Goal: Information Seeking & Learning: Learn about a topic

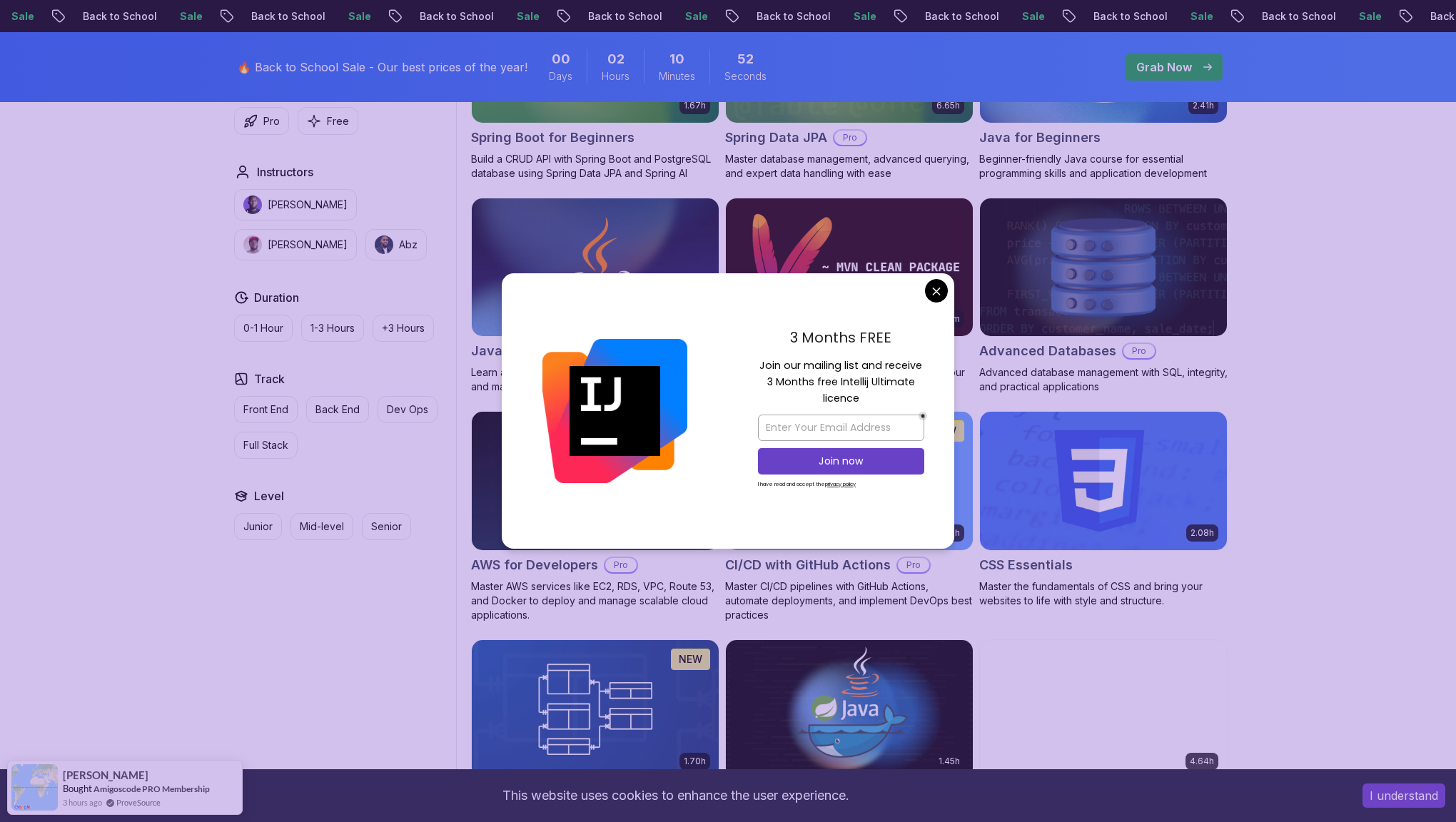
scroll to position [799, 0]
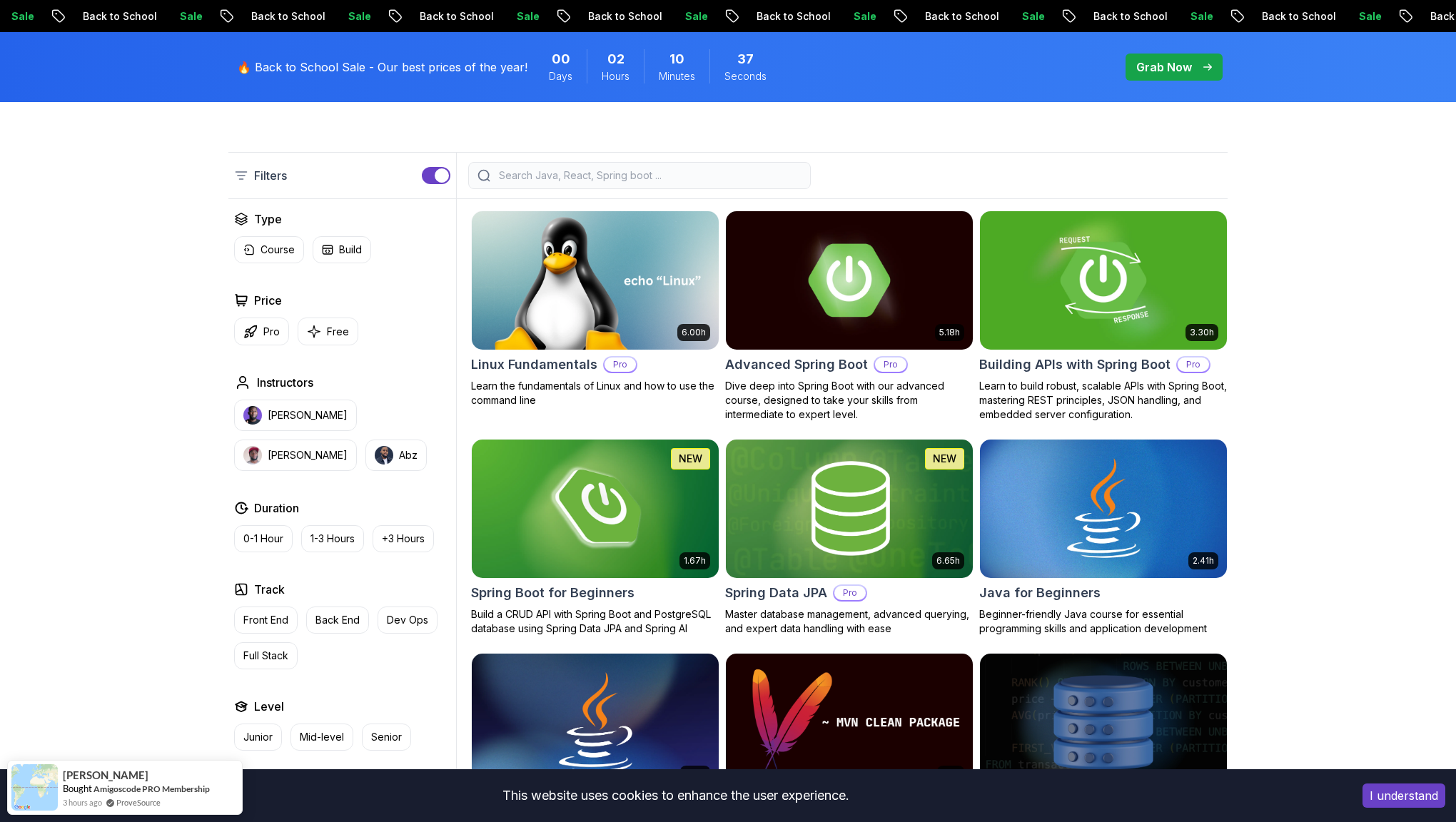
scroll to position [341, 0]
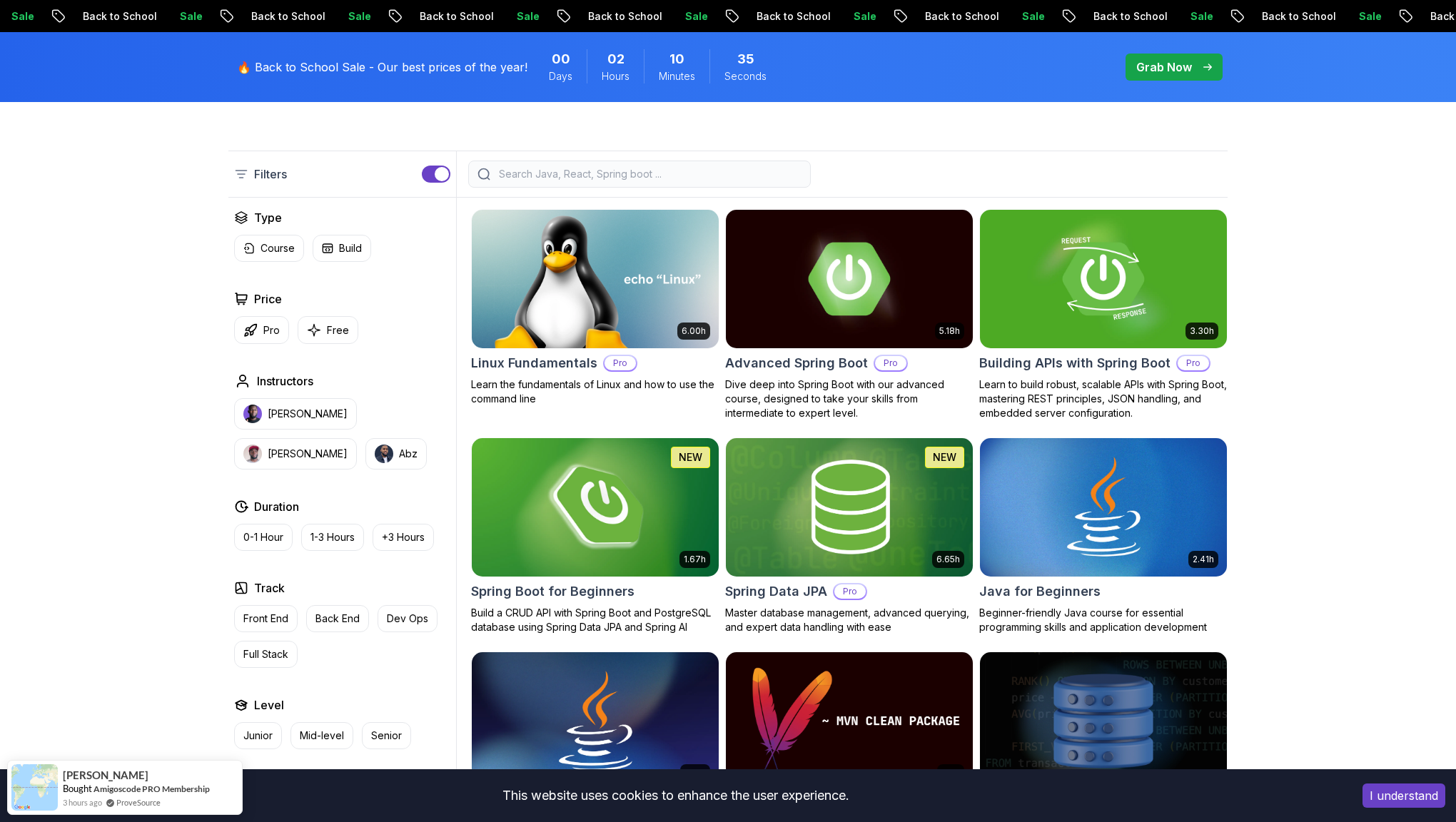
click at [639, 516] on img at bounding box center [595, 507] width 259 height 145
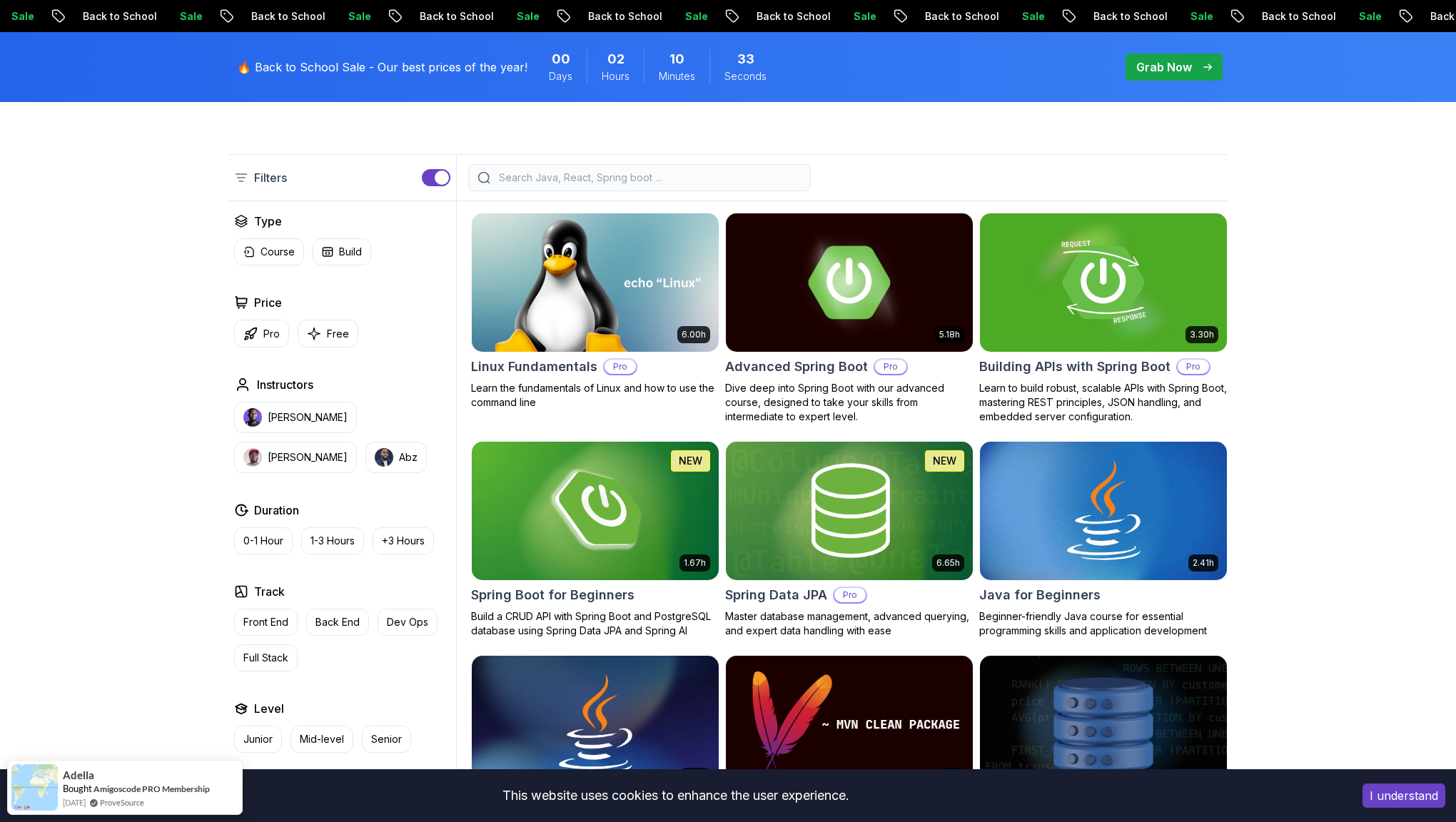
scroll to position [341, 0]
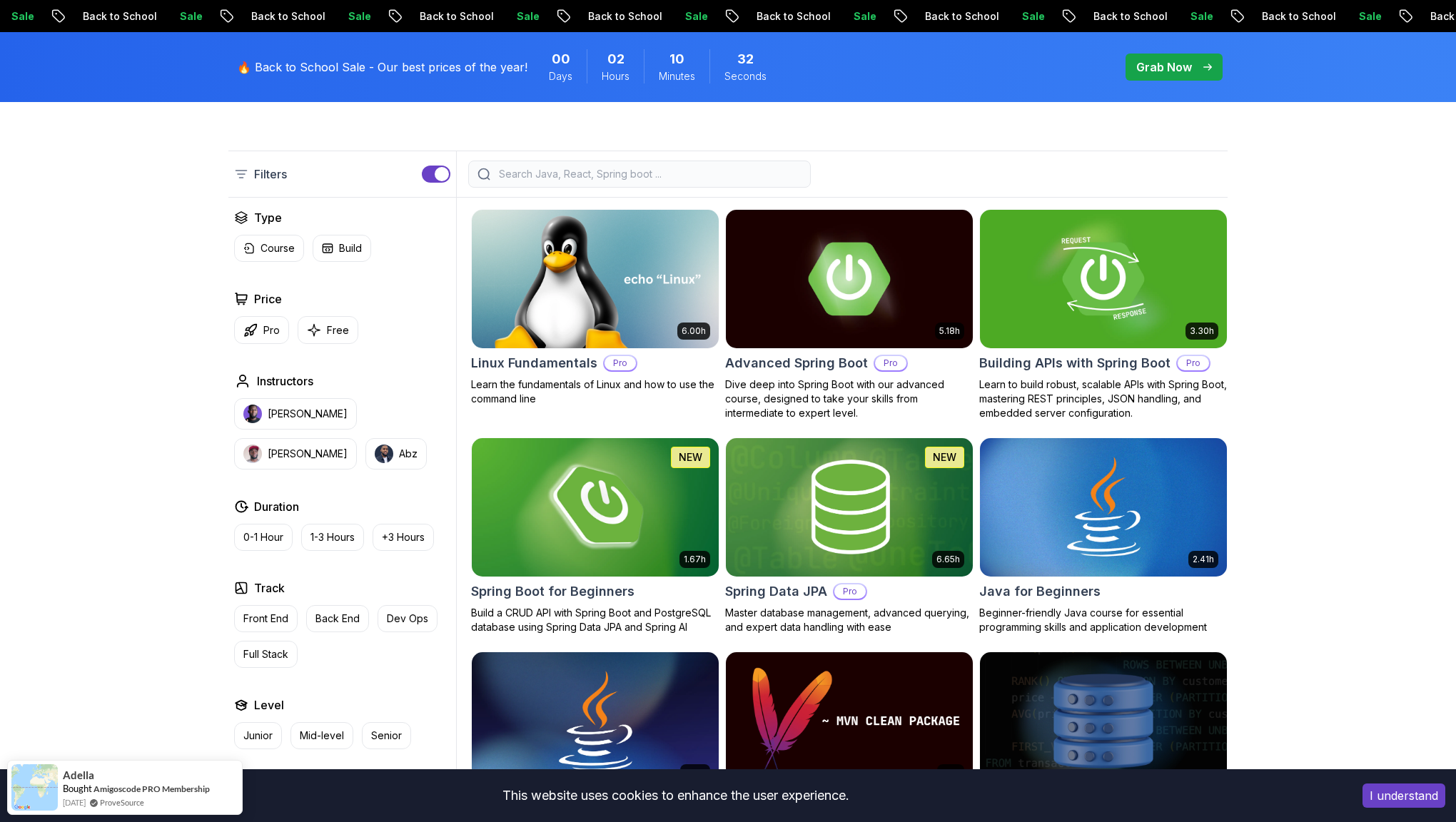
click at [602, 499] on img at bounding box center [595, 507] width 259 height 145
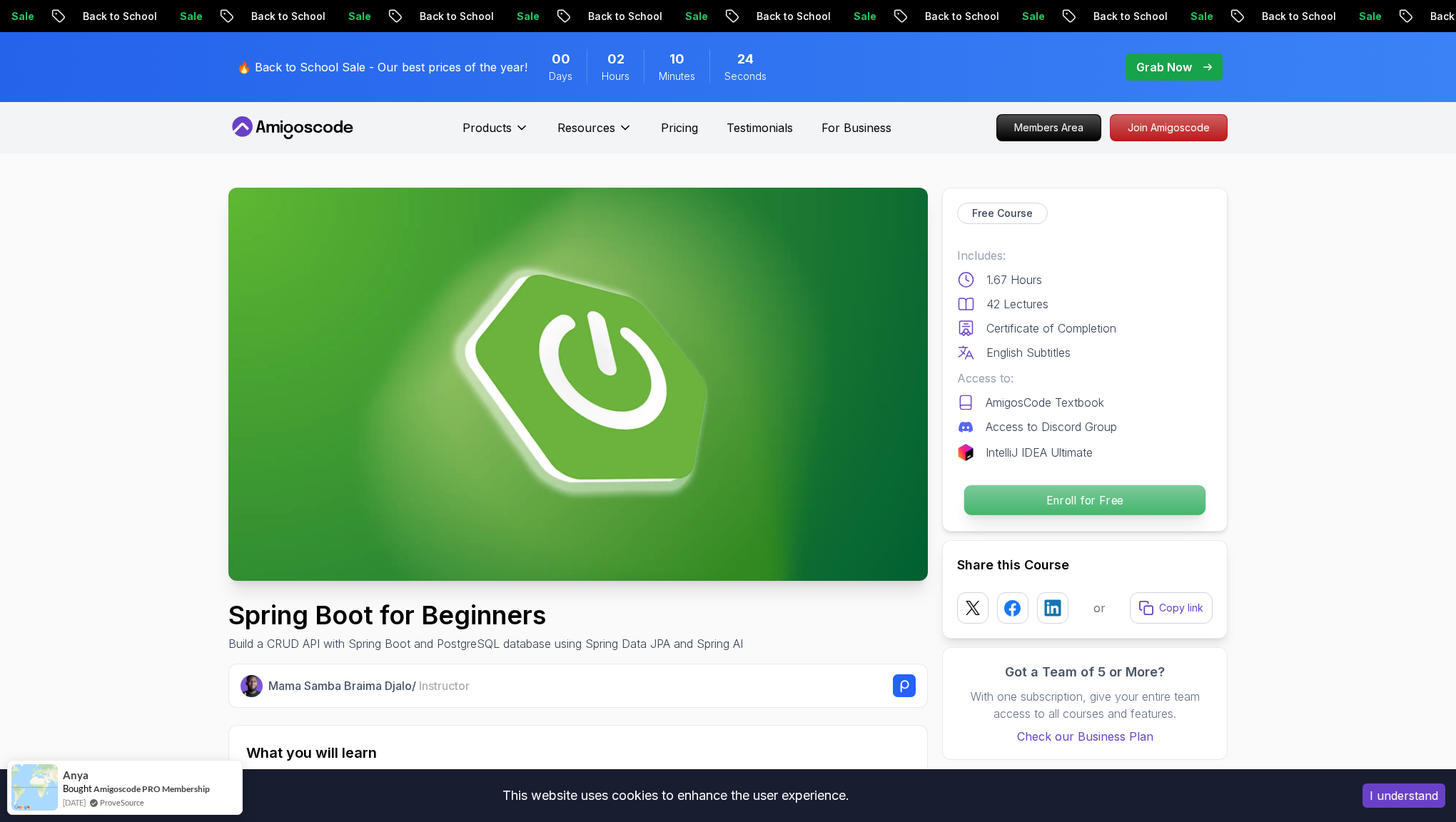
click at [1039, 495] on p "Enroll for Free" at bounding box center [1085, 500] width 241 height 30
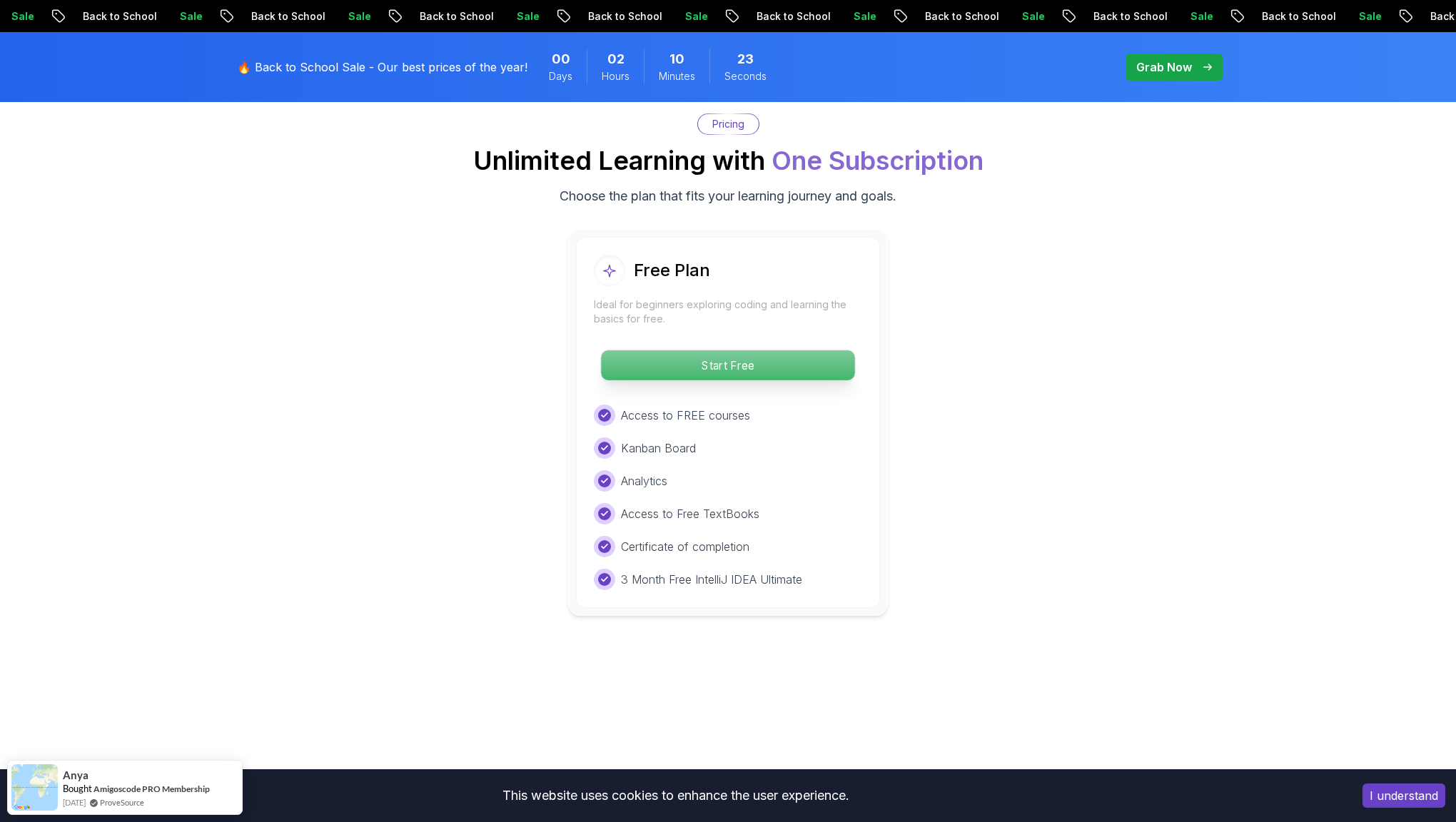
scroll to position [2904, 0]
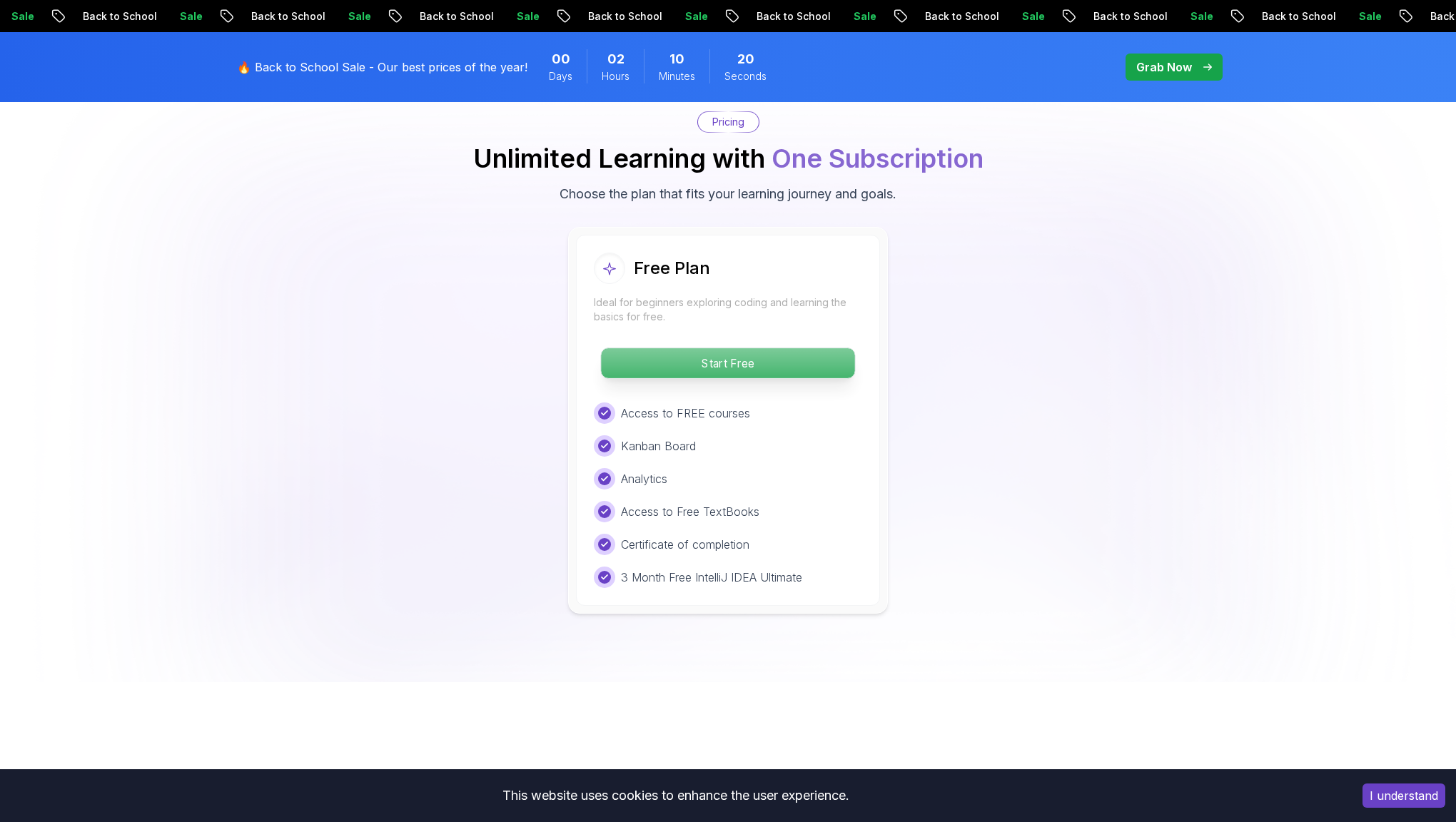
click at [737, 348] on p "Start Free" at bounding box center [727, 363] width 253 height 30
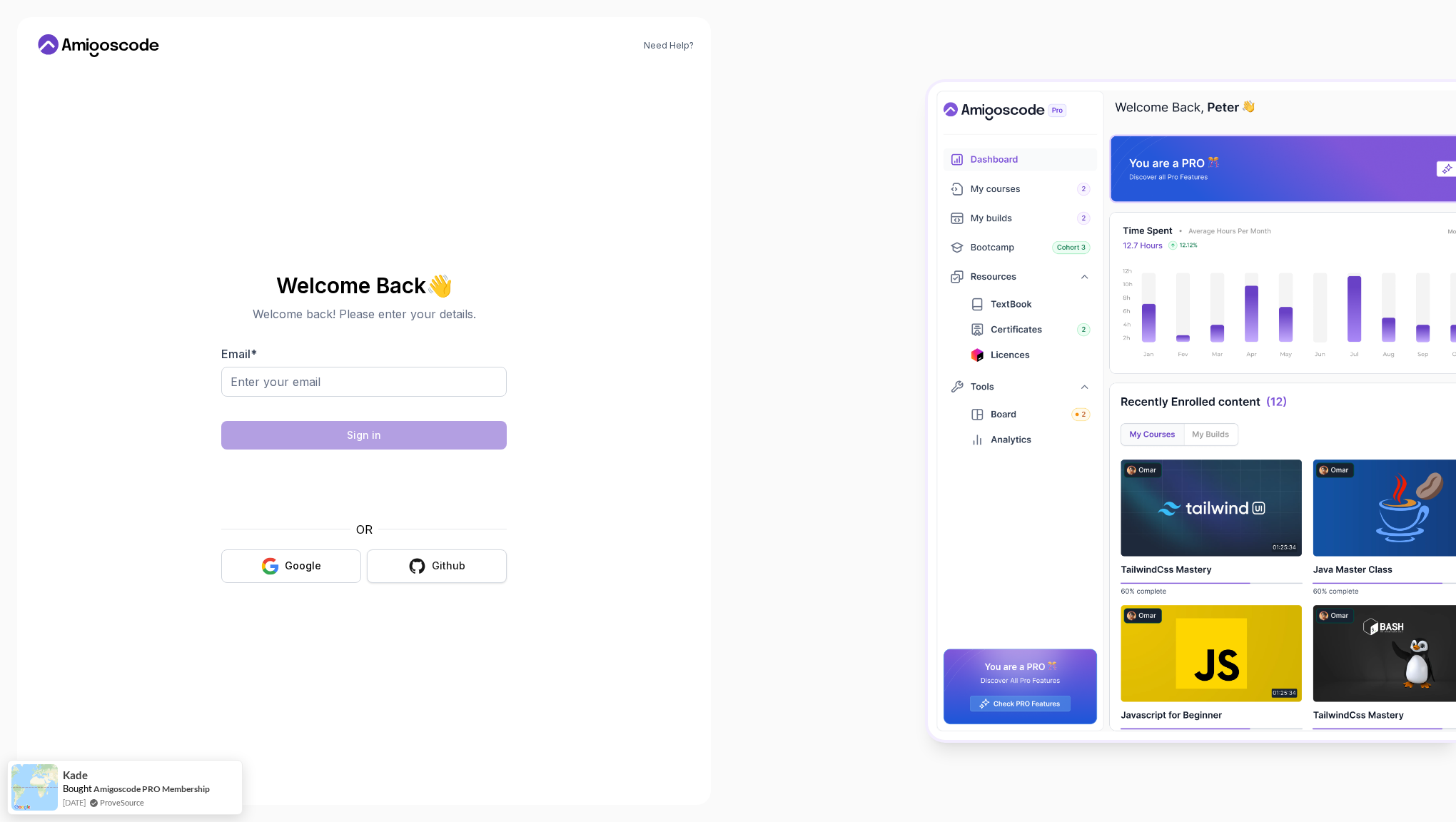
click at [432, 556] on button "Github" at bounding box center [436, 566] width 140 height 34
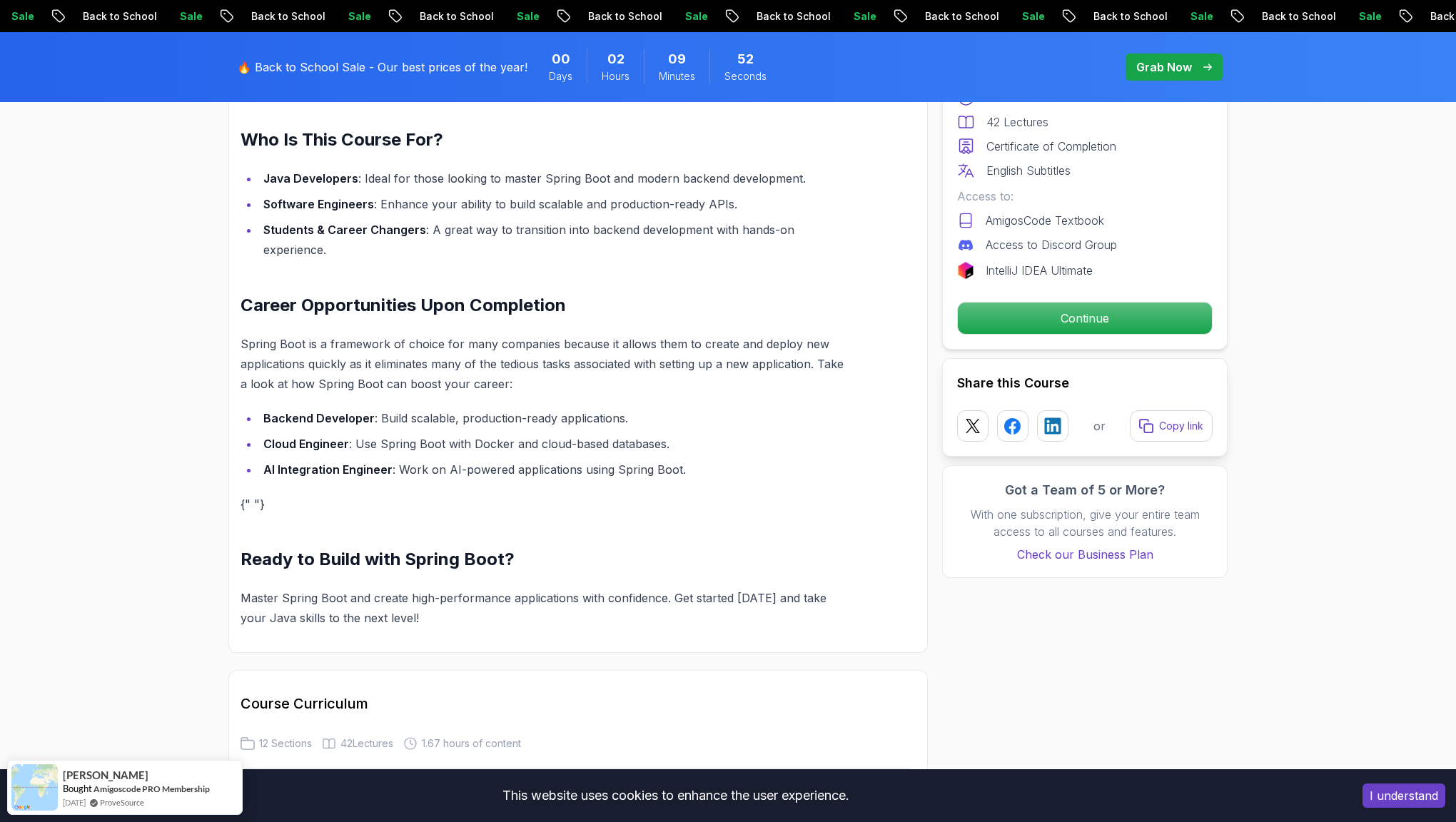
scroll to position [1087, 0]
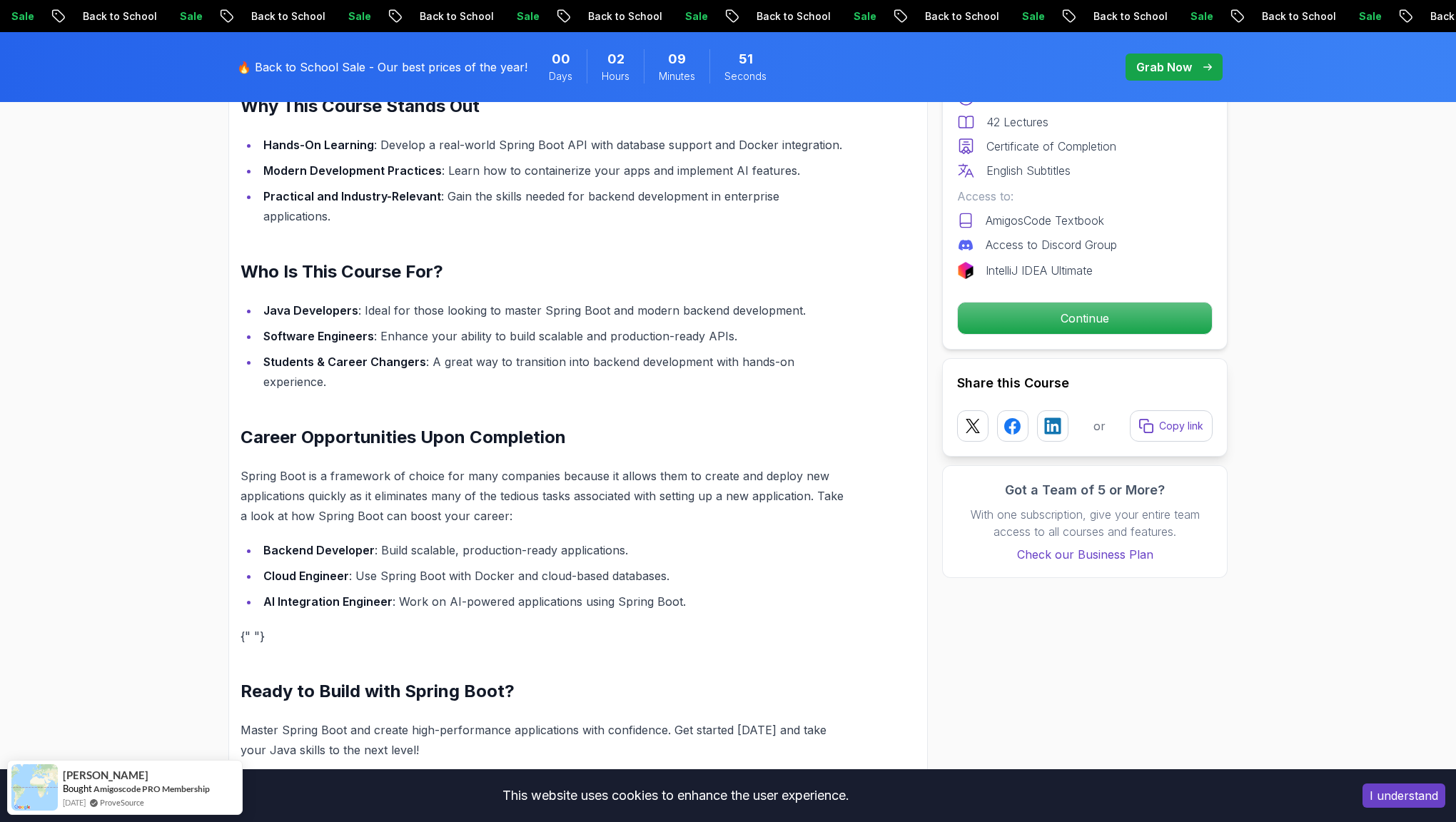
click at [1074, 334] on div "Free Course Includes: 1.67 Hours 42 Lectures Certificate of Completion English …" at bounding box center [1085, 177] width 285 height 344
click at [1080, 320] on p "Continue" at bounding box center [1085, 317] width 241 height 30
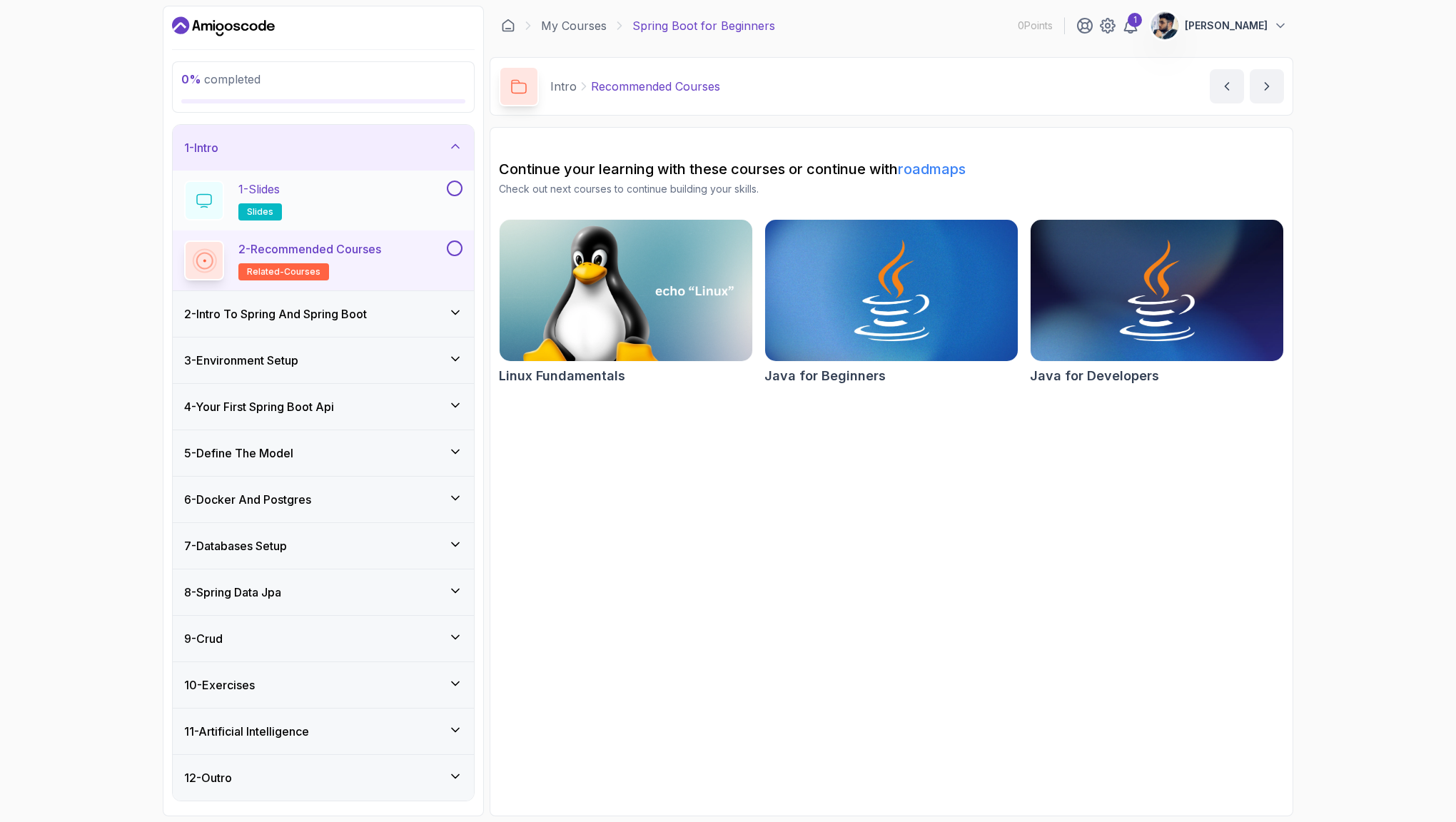
click at [380, 203] on div "1 - Slides slides" at bounding box center [314, 200] width 260 height 40
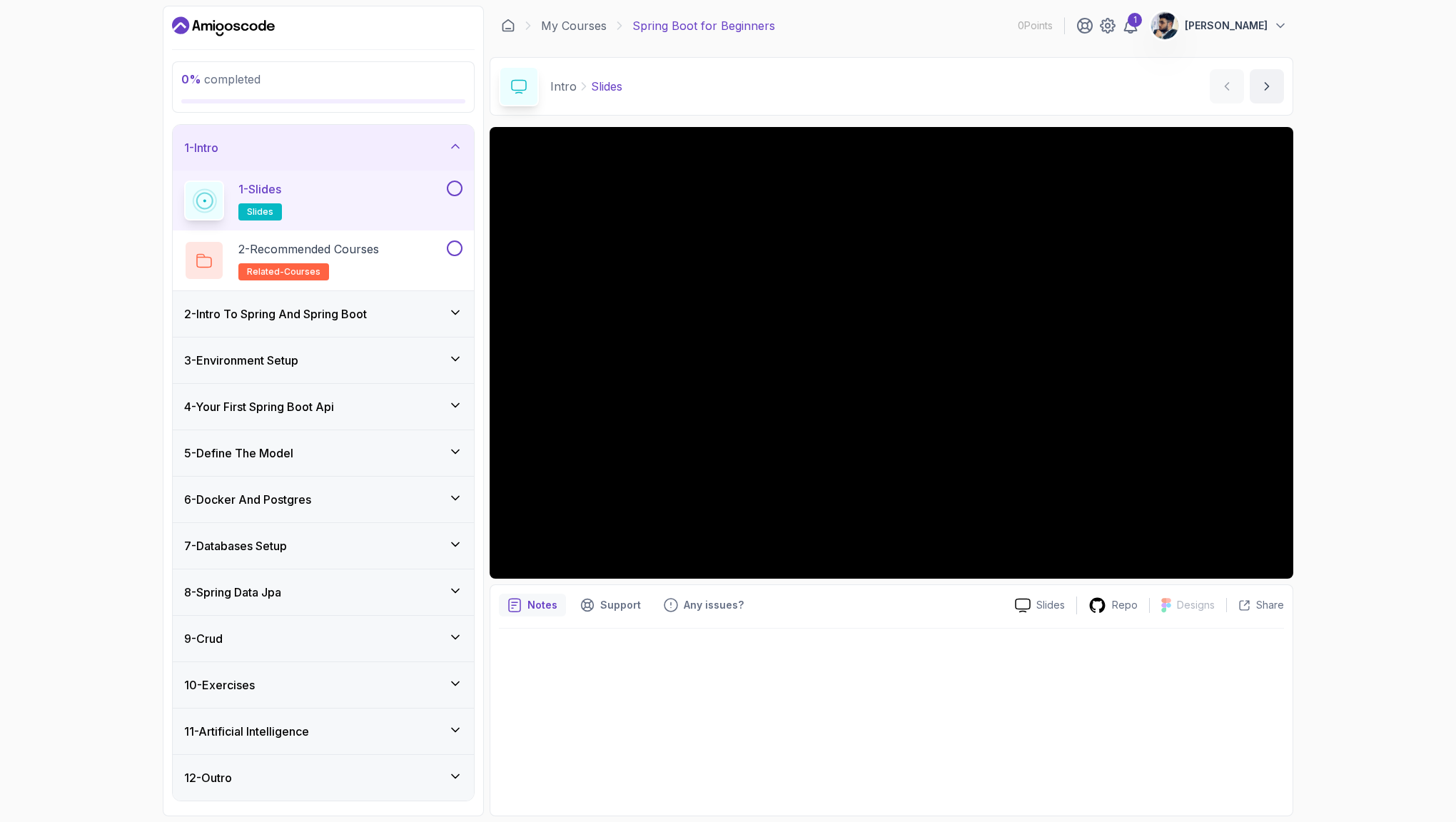
click at [462, 191] on div at bounding box center [453, 188] width 18 height 15
click at [433, 241] on div "2 - Recommended Courses related-courses" at bounding box center [314, 261] width 260 height 40
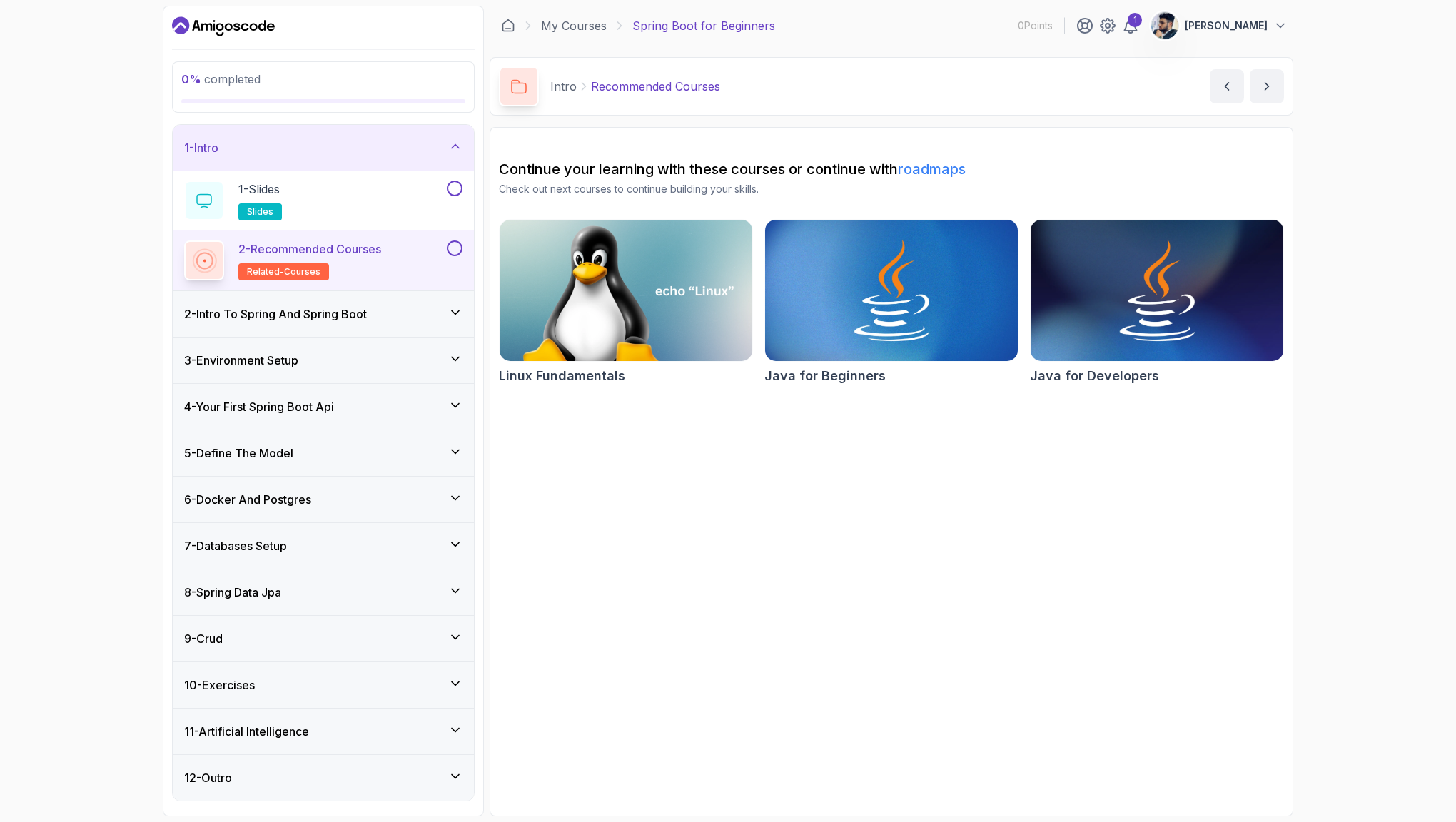
click at [405, 311] on div "2 - Intro To Spring And Spring Boot" at bounding box center [323, 314] width 278 height 17
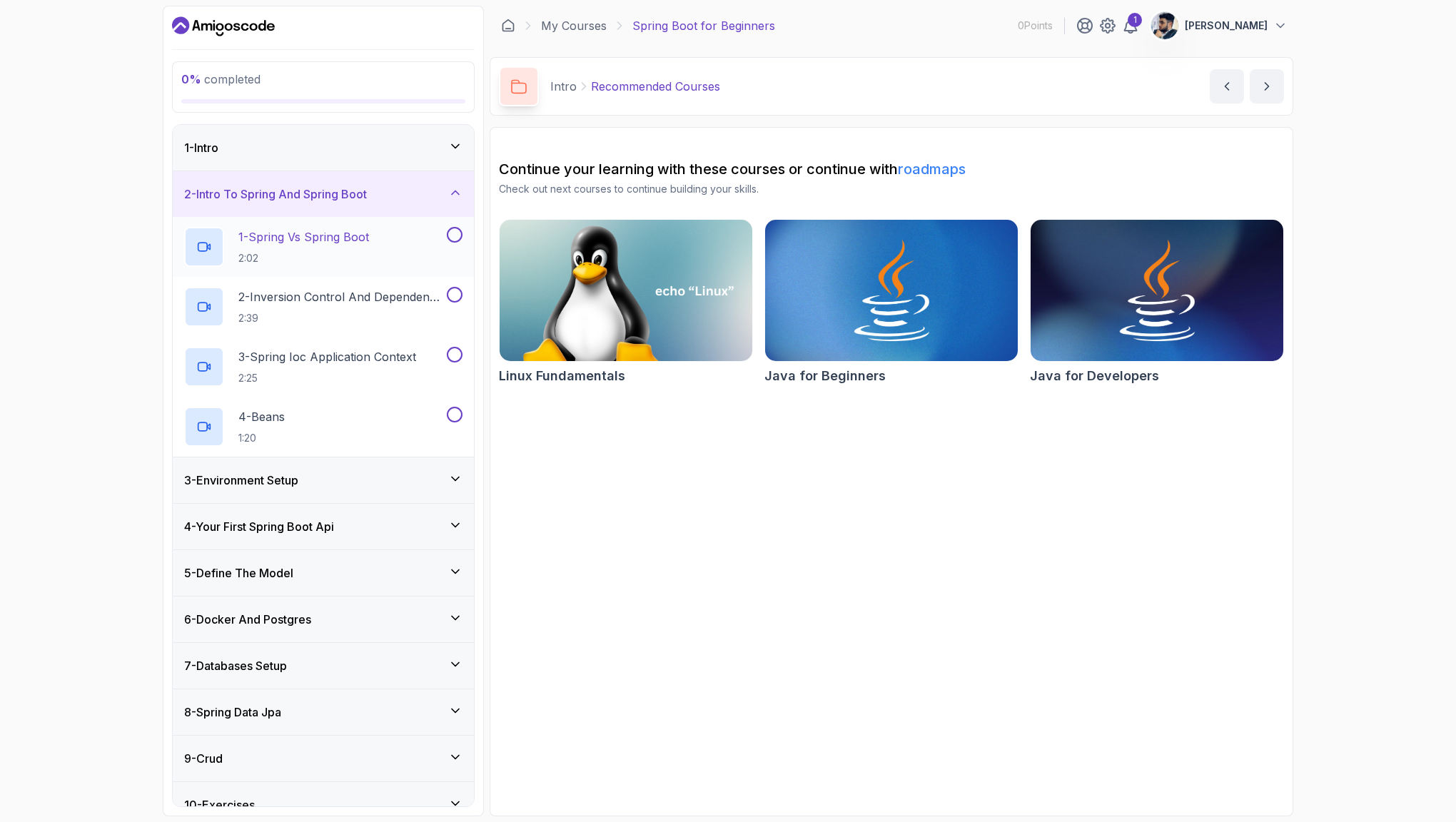
click at [364, 246] on h2 "1 - Spring Vs Spring Boot 2:02" at bounding box center [304, 247] width 130 height 37
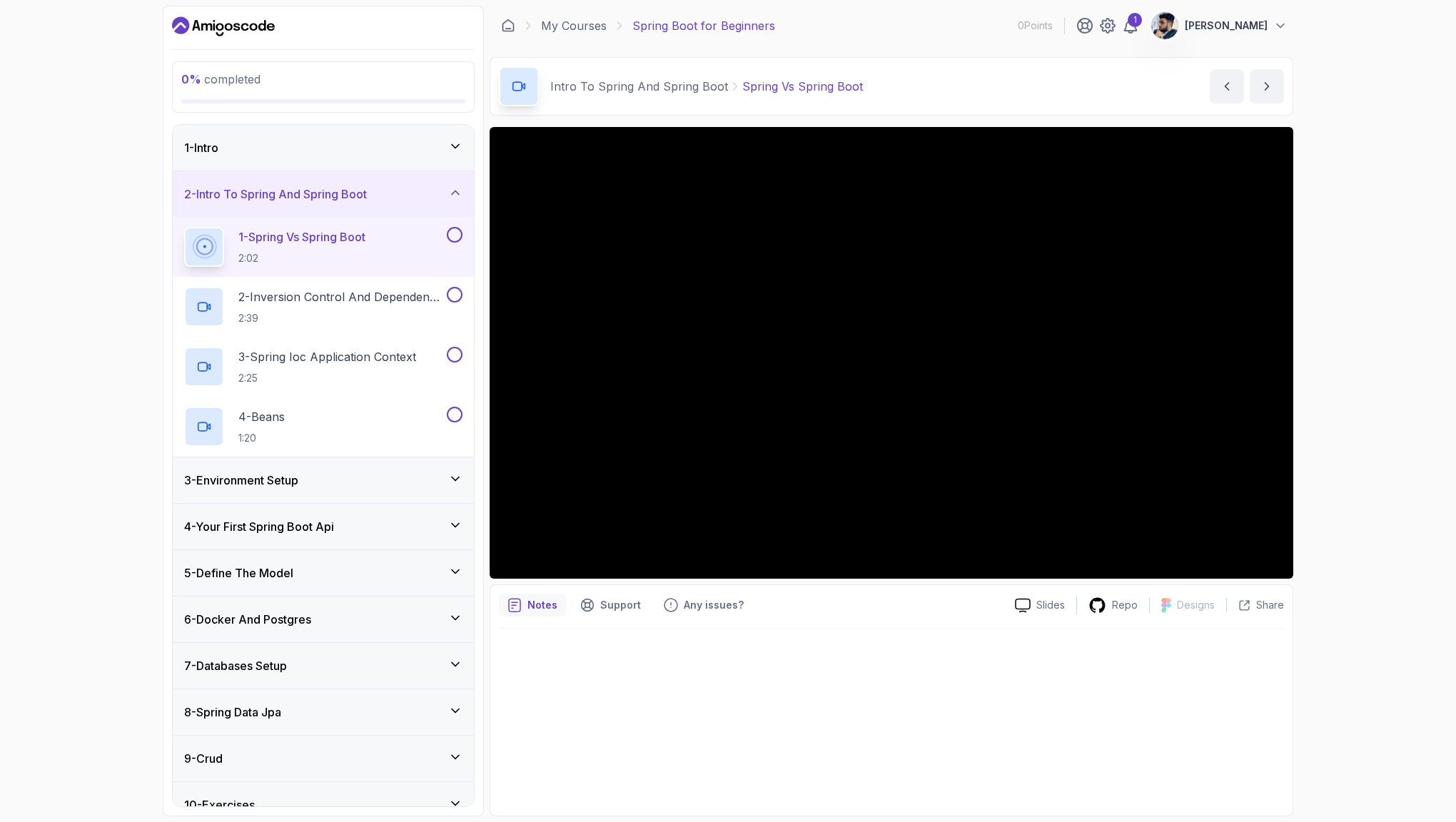
click at [450, 145] on icon at bounding box center [455, 146] width 15 height 15
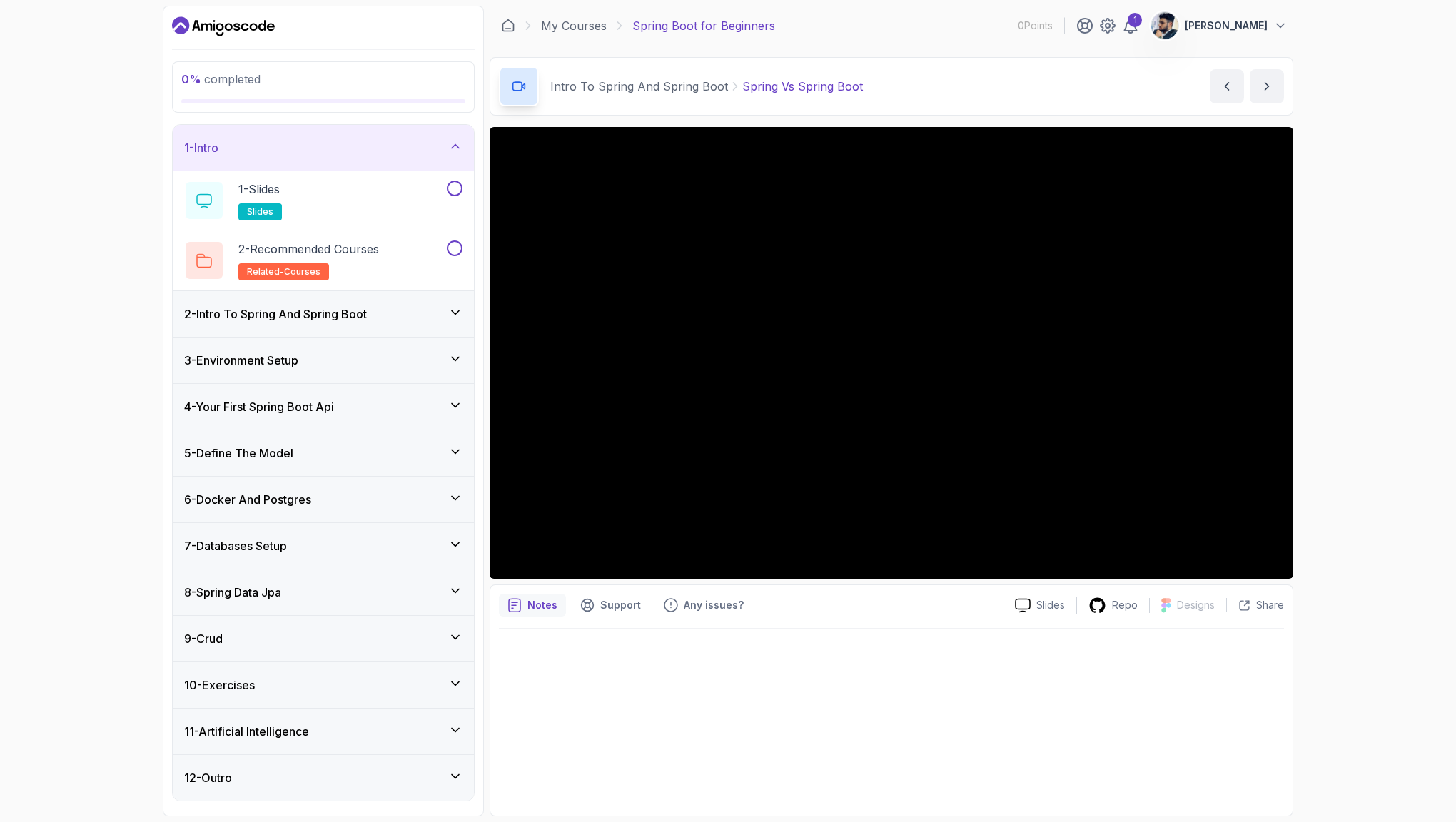
click at [404, 306] on div "2 - Intro To Spring And Spring Boot" at bounding box center [323, 314] width 278 height 17
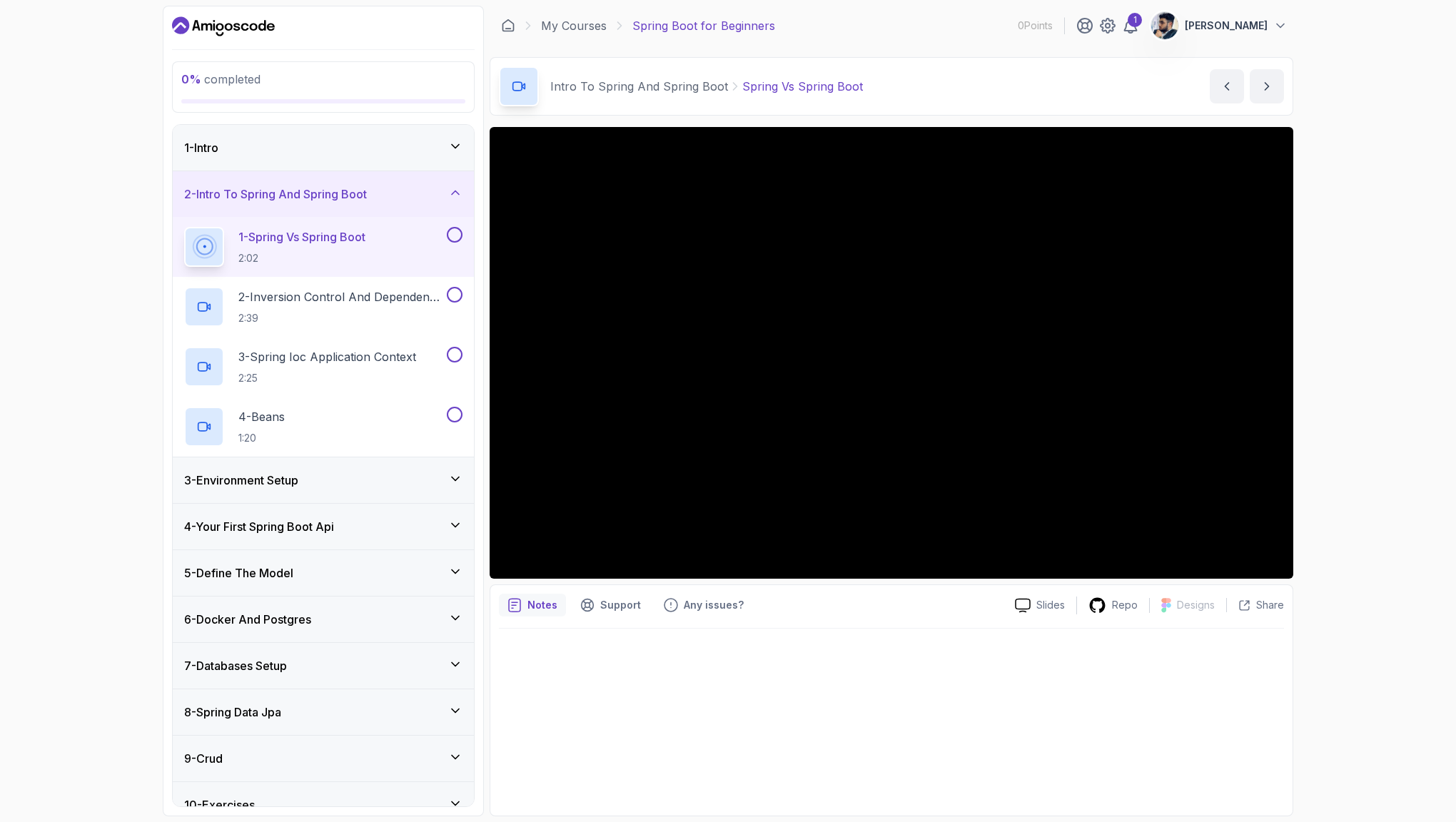
scroll to position [114, 0]
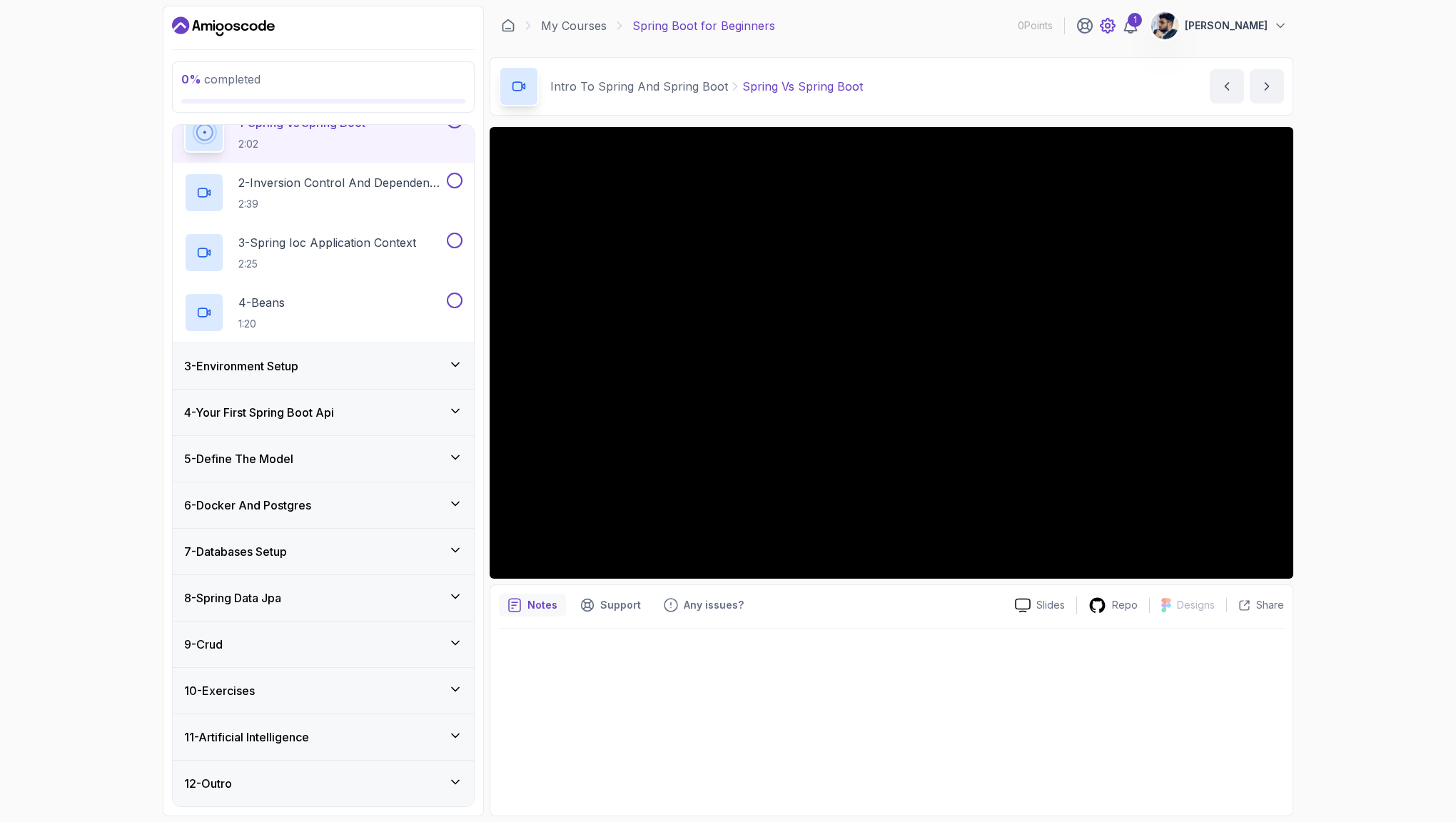
click at [1115, 21] on icon at bounding box center [1108, 25] width 15 height 15
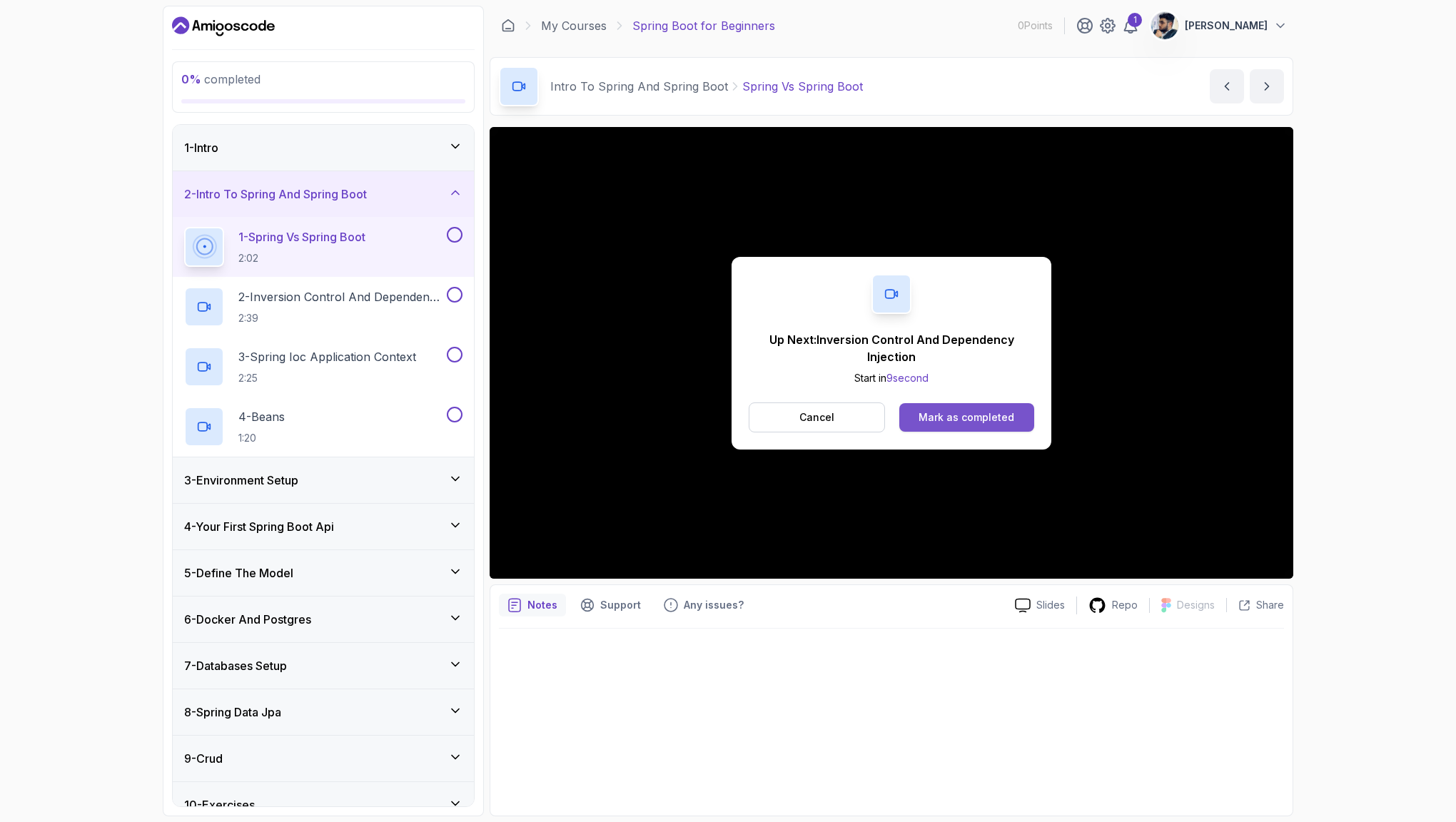
click at [964, 416] on div "Mark as completed" at bounding box center [967, 417] width 96 height 15
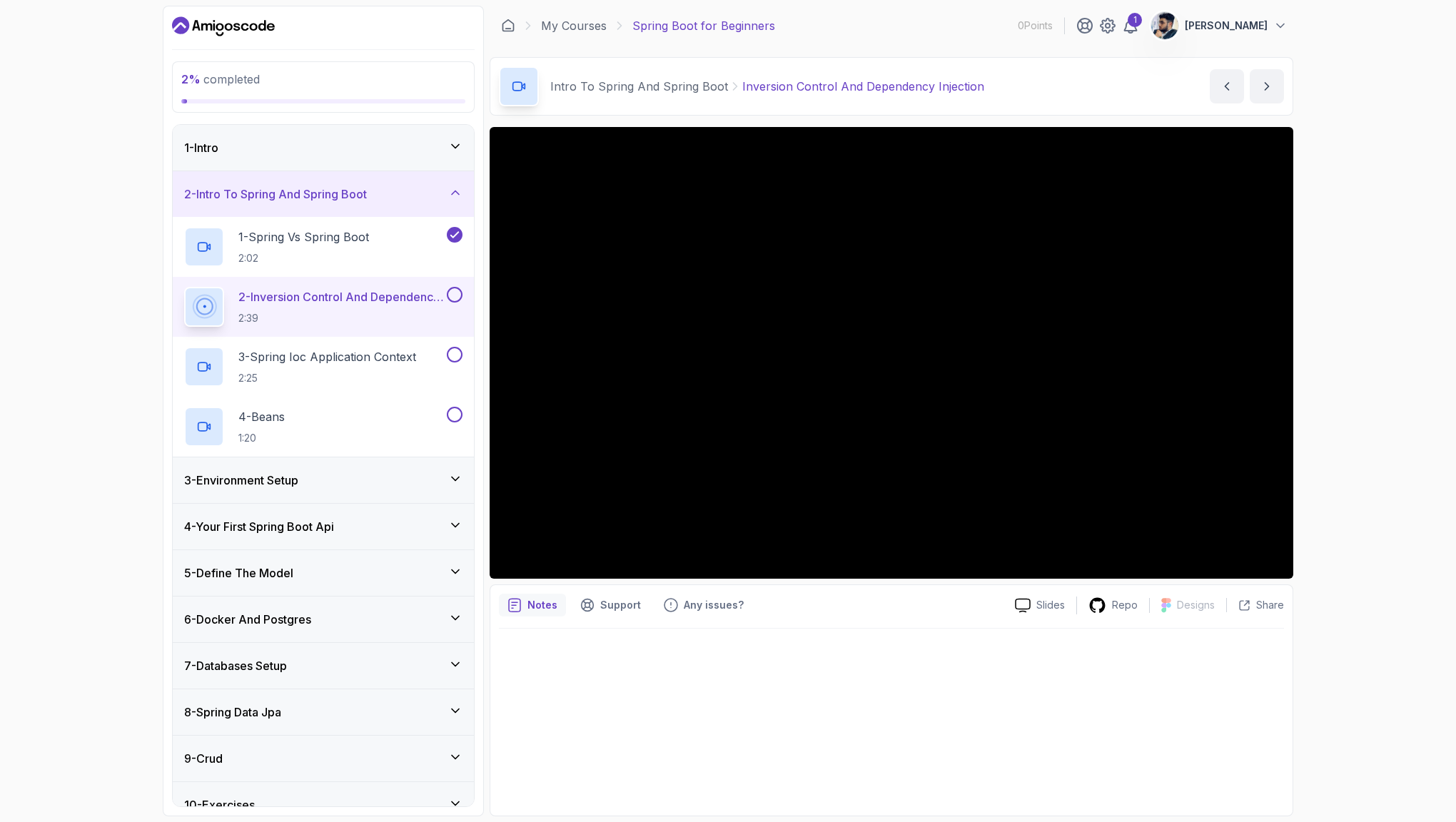
click at [382, 153] on div "1 - Intro" at bounding box center [323, 147] width 278 height 17
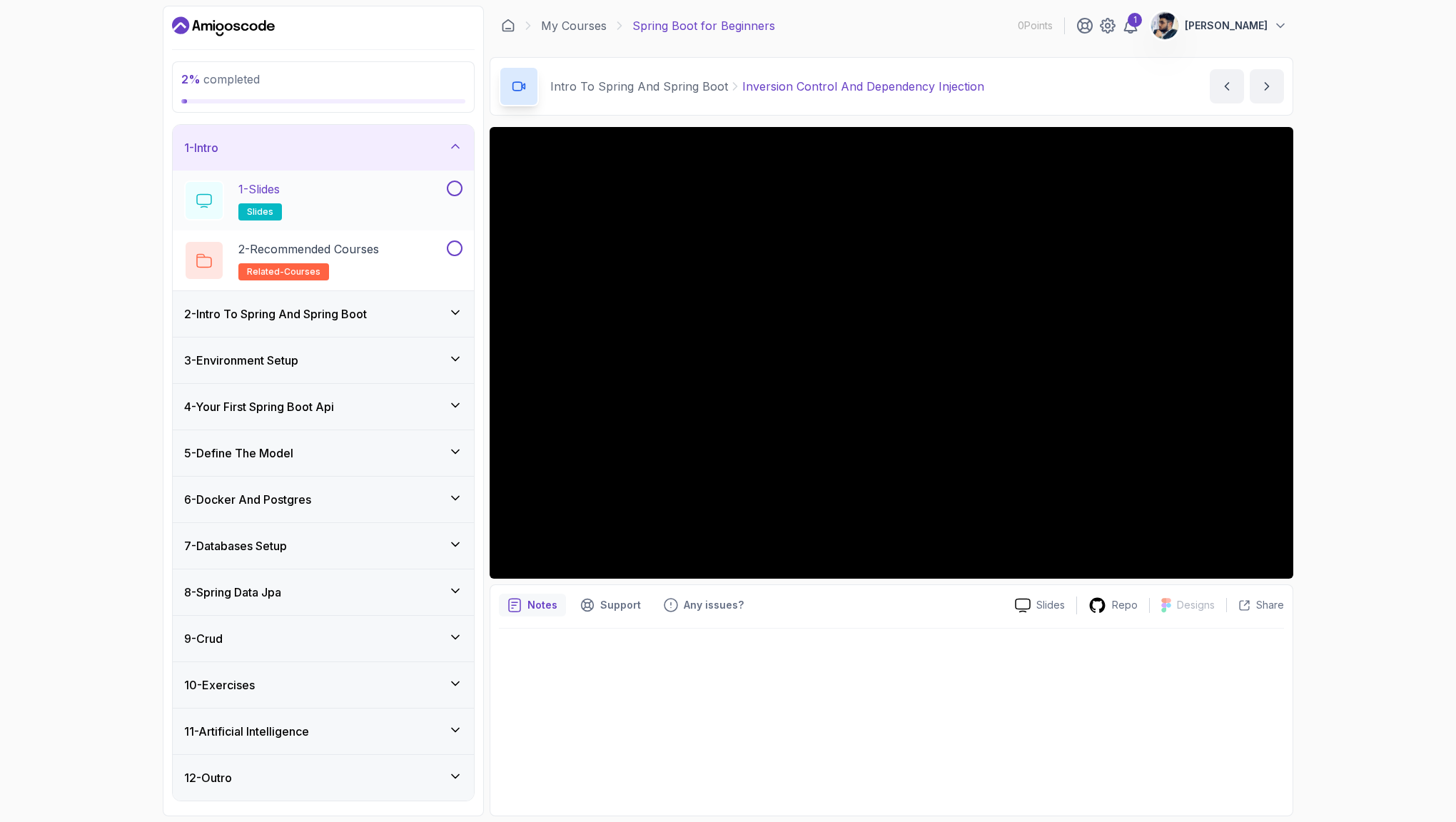
click at [385, 195] on div "1 - Slides slides" at bounding box center [314, 200] width 260 height 40
click at [335, 274] on h2 "2 - Recommended Courses related-courses" at bounding box center [308, 261] width 140 height 40
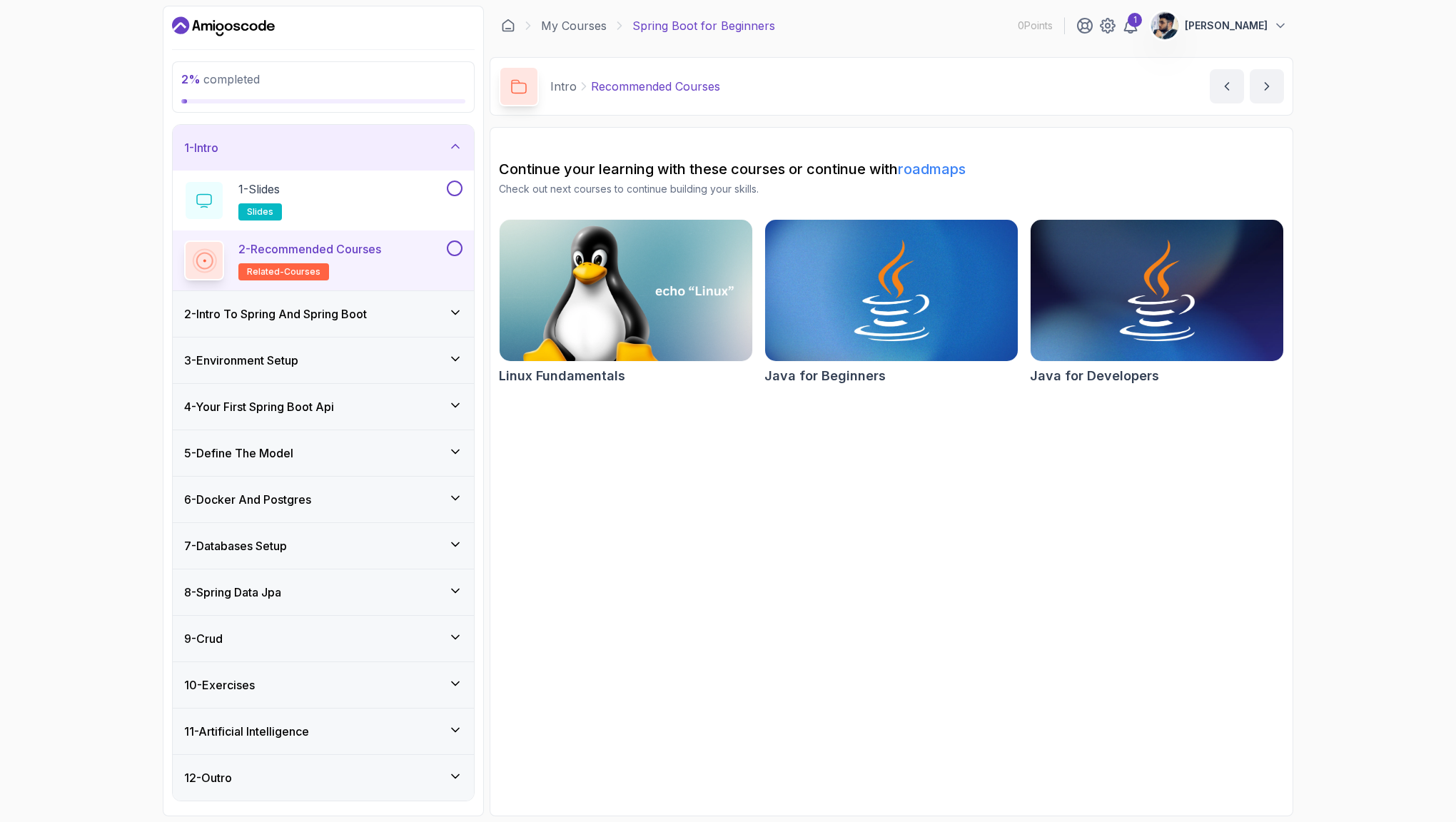
click at [387, 318] on div "2 - Intro To Spring And Spring Boot" at bounding box center [323, 314] width 278 height 17
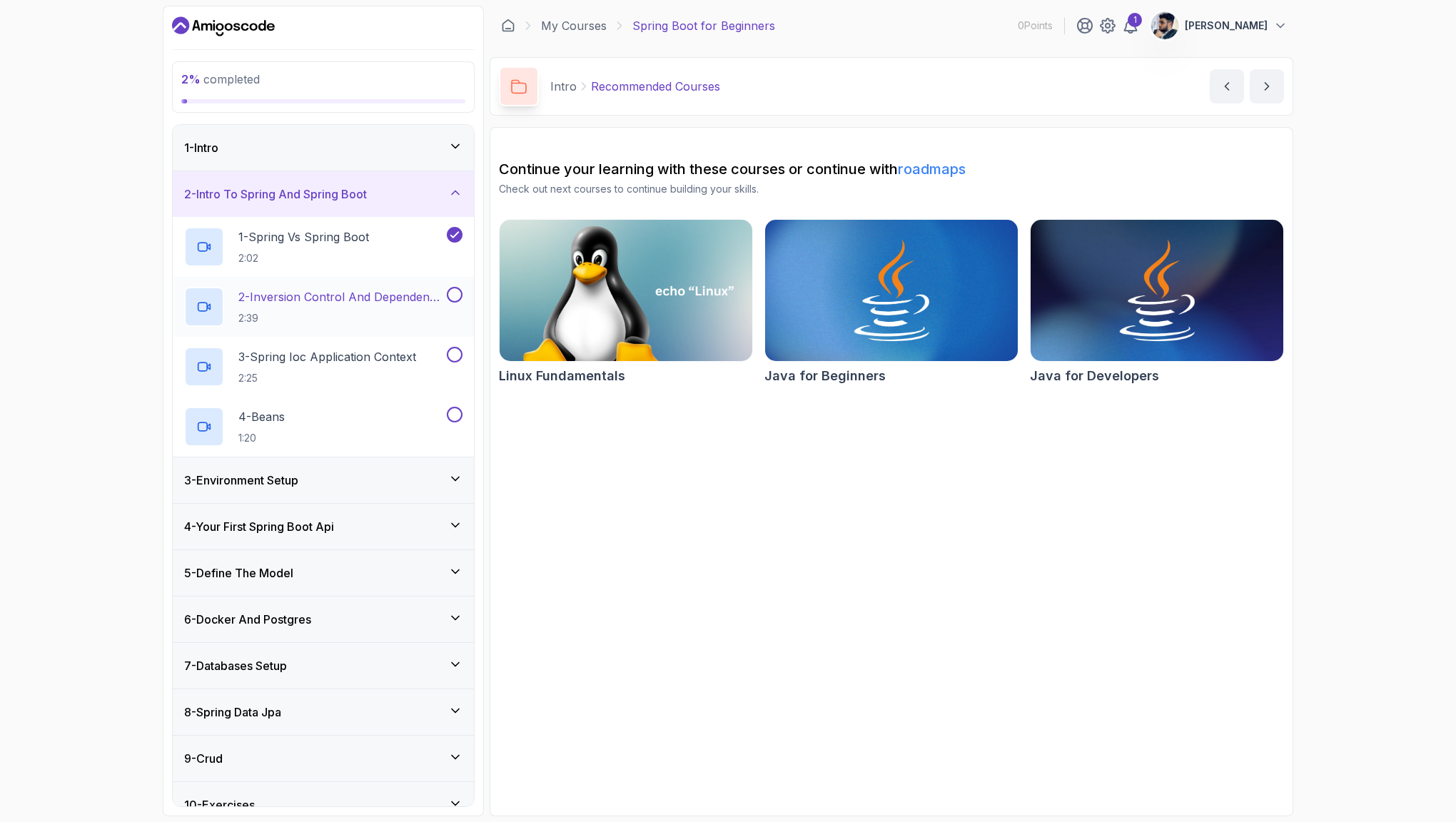
click at [397, 311] on h2 "2 - Inversion Control And Dependency Injection 2:39" at bounding box center [341, 307] width 206 height 37
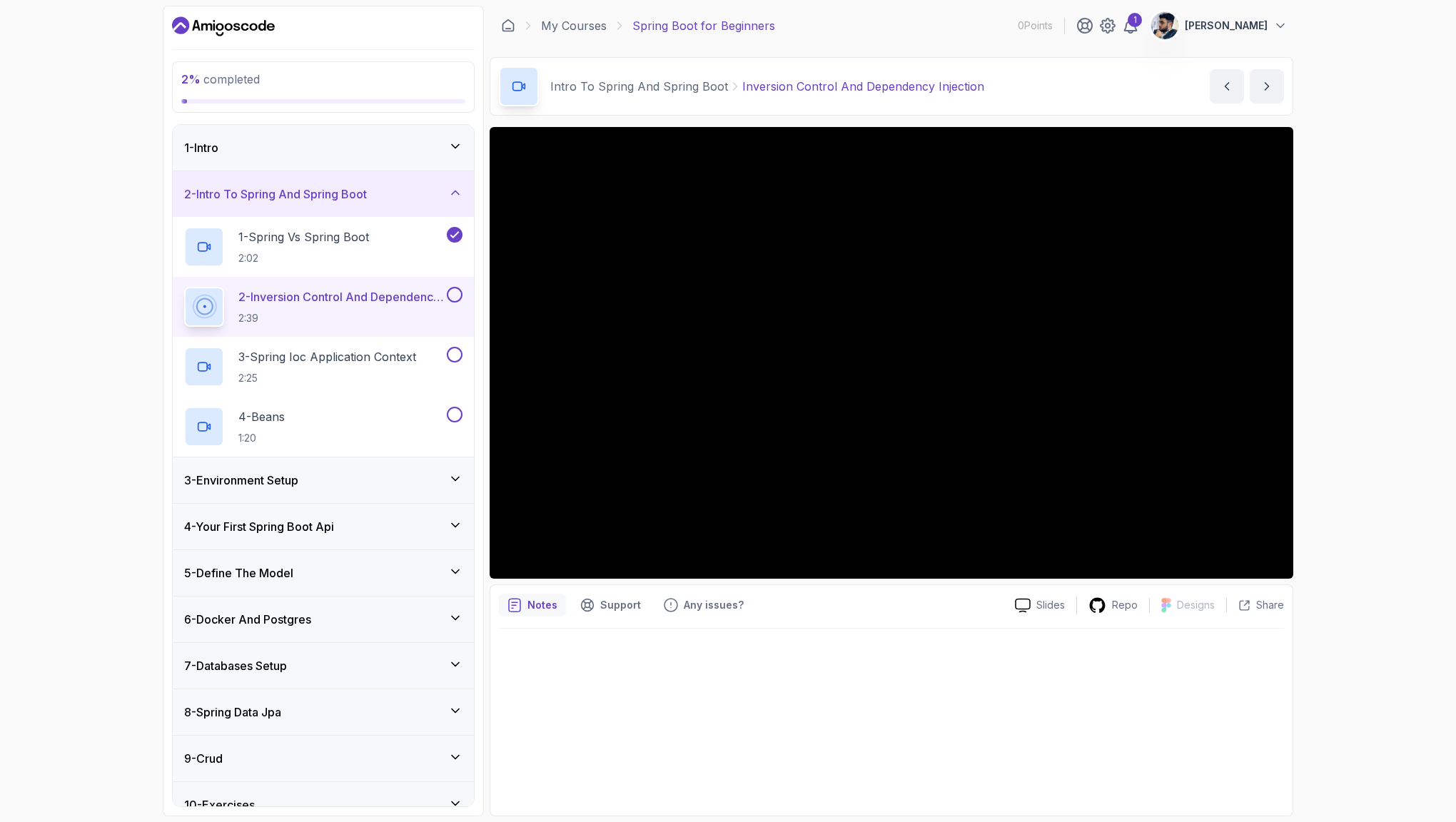
scroll to position [114, 0]
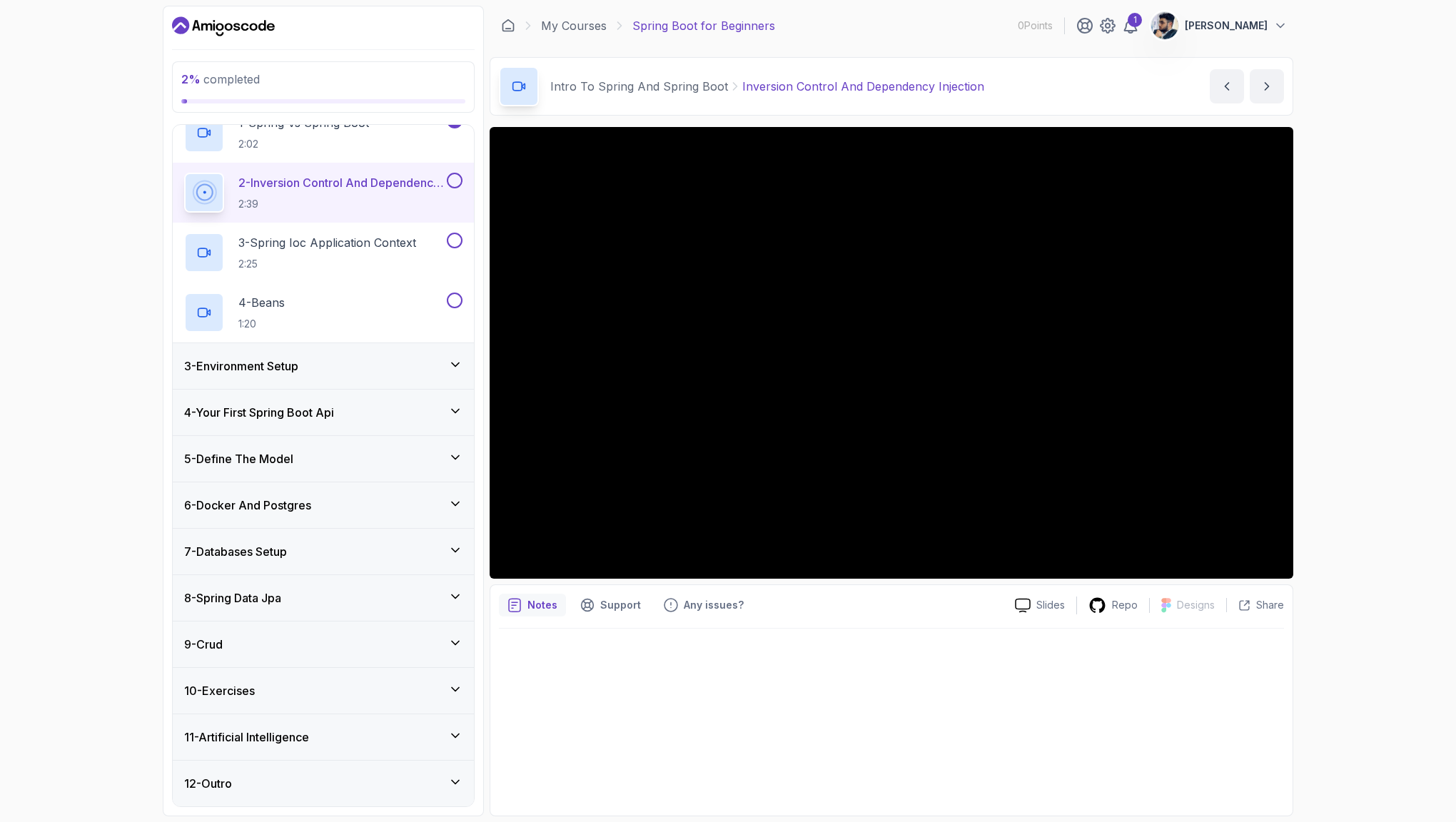
click at [457, 789] on div "12 - Outro" at bounding box center [323, 783] width 278 height 17
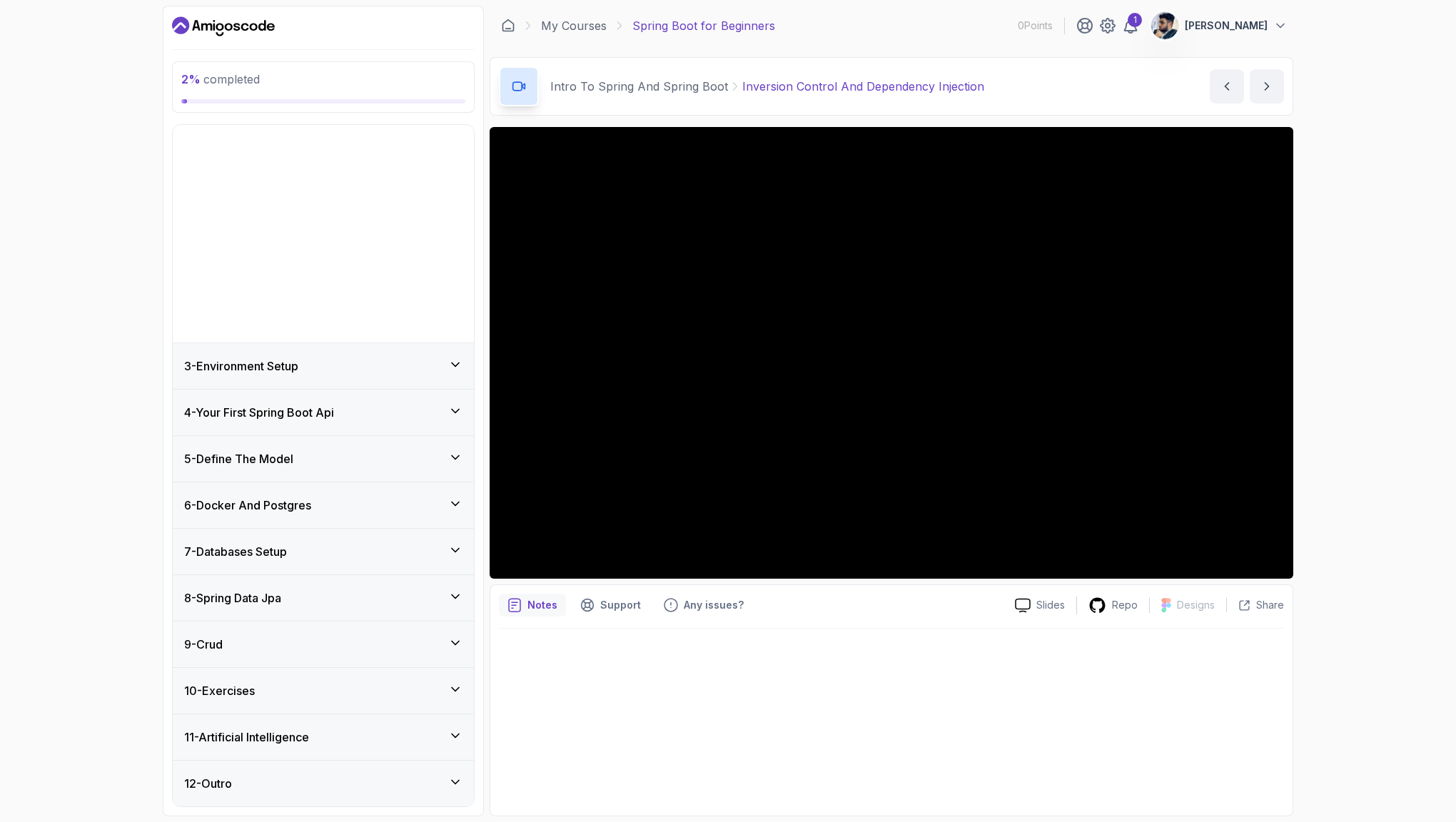
scroll to position [0, 0]
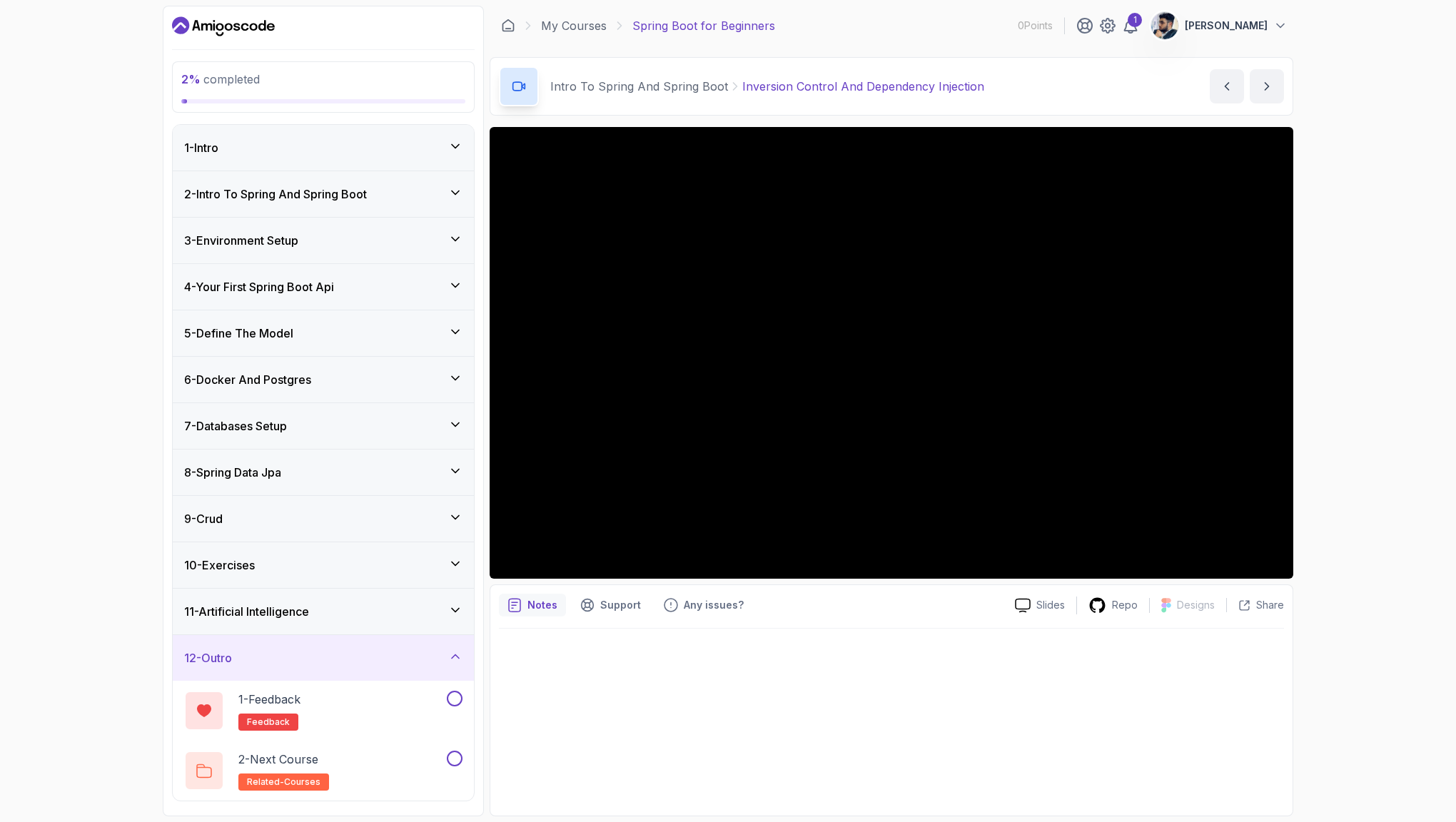
click at [458, 662] on icon at bounding box center [455, 656] width 15 height 15
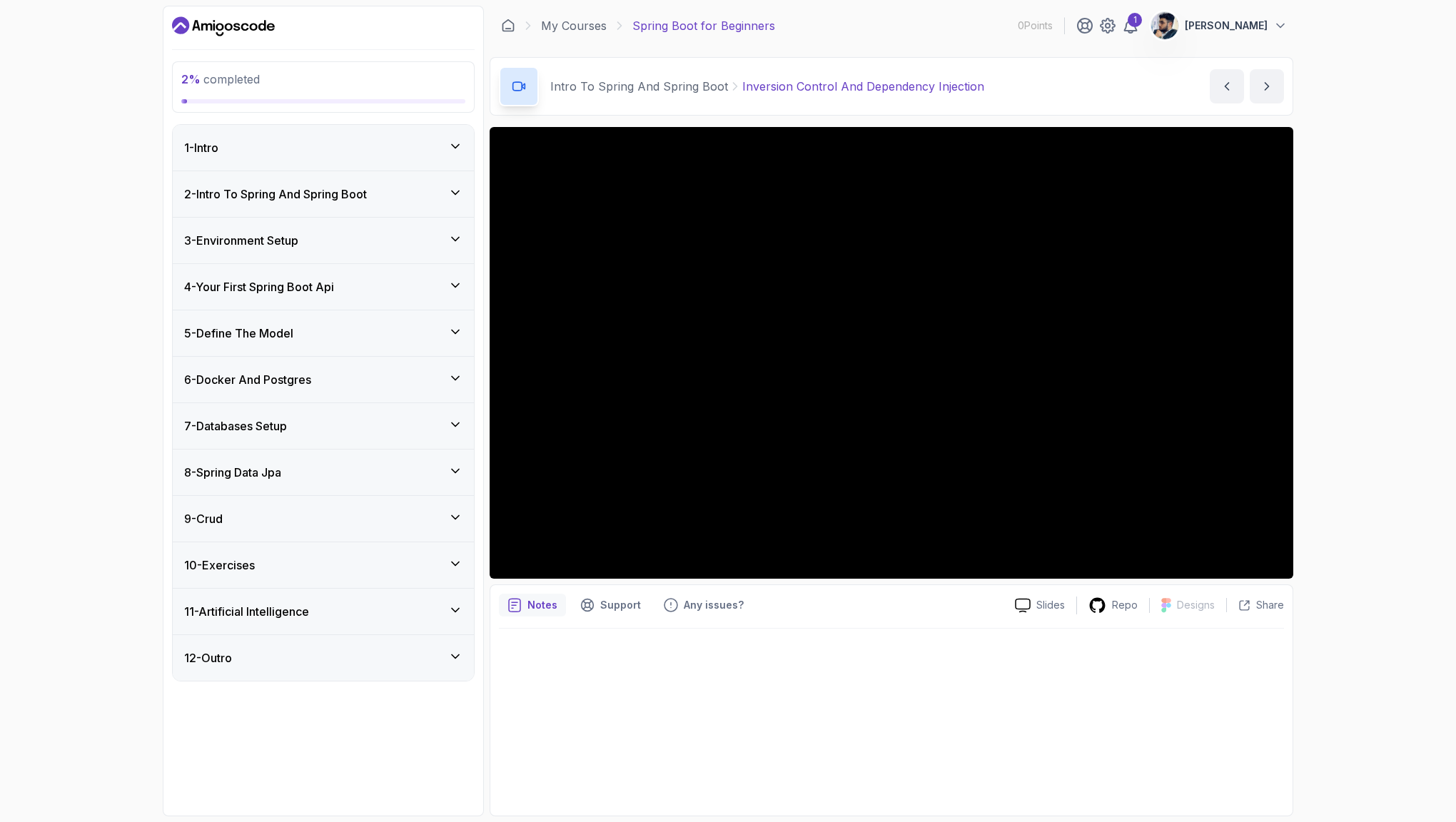
click at [458, 566] on icon at bounding box center [455, 564] width 15 height 15
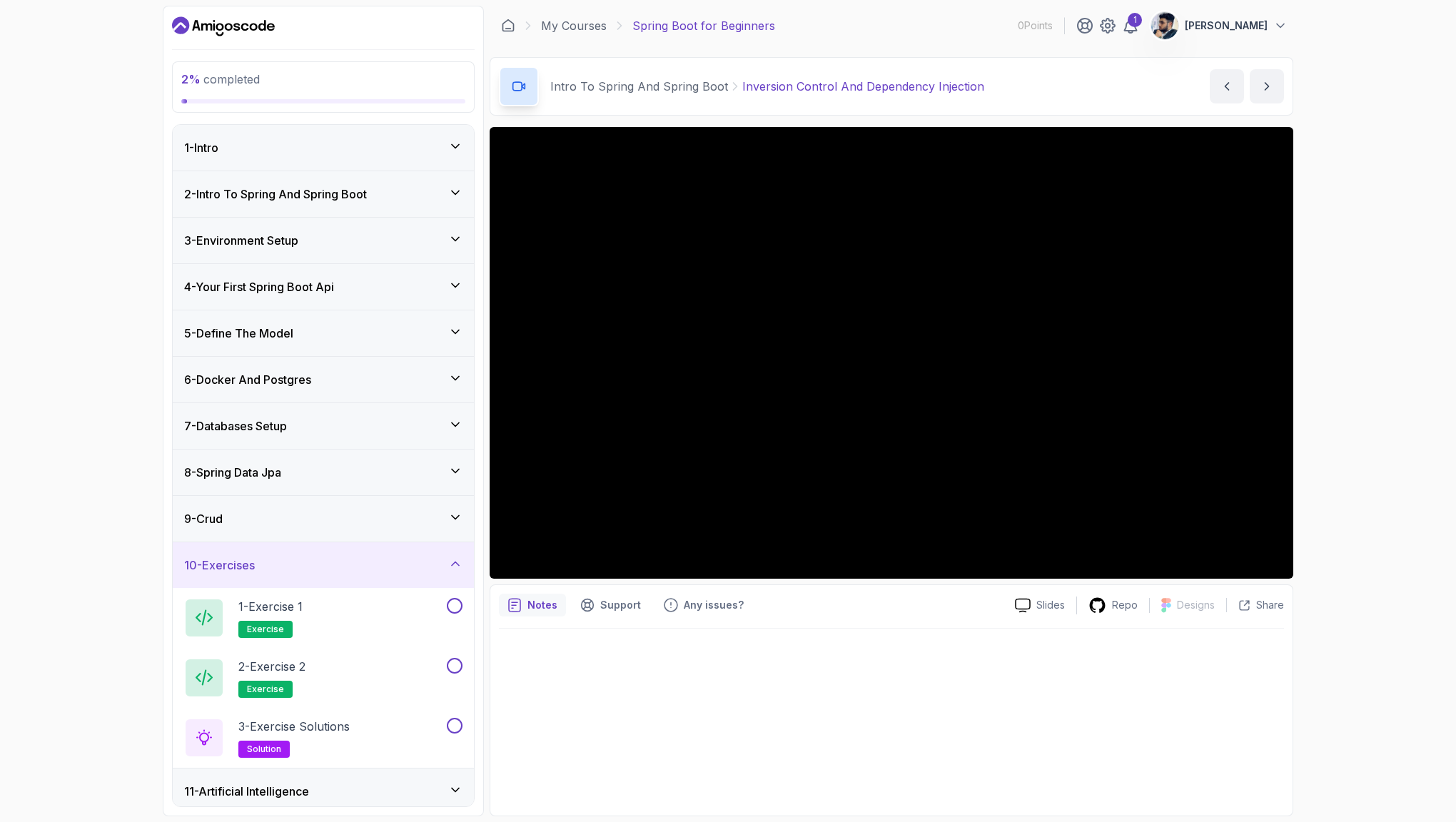
click at [1408, 261] on div "2 % completed 1 - Intro 2 - Intro To Spring And Spring Boot 3 - Environment Set…" at bounding box center [728, 411] width 1456 height 822
